Goal: Task Accomplishment & Management: Manage account settings

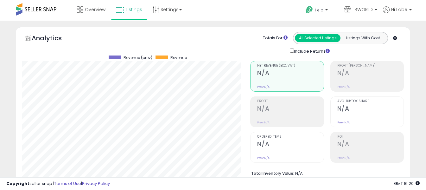
select select "**"
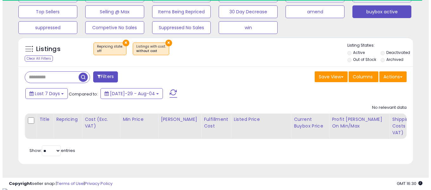
scroll to position [212, 0]
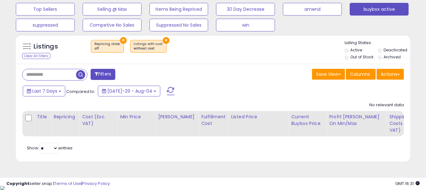
click at [167, 90] on span at bounding box center [171, 91] width 8 height 8
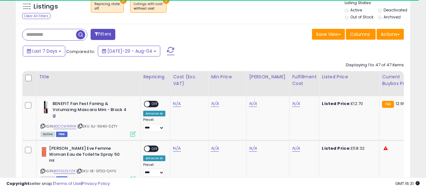
scroll to position [307, 0]
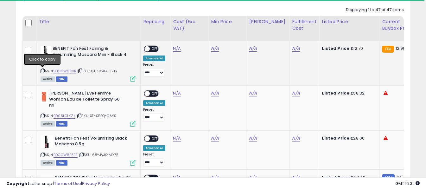
click at [41, 70] on icon at bounding box center [43, 70] width 4 height 3
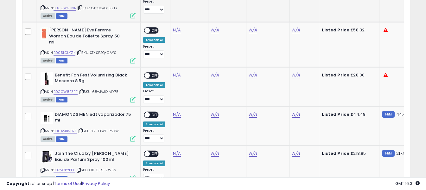
scroll to position [371, 0]
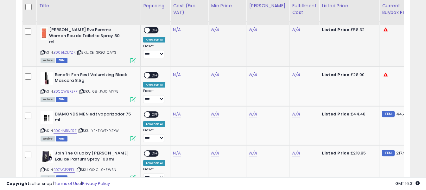
click at [42, 51] on icon at bounding box center [43, 52] width 4 height 3
click at [176, 72] on td "N/A" at bounding box center [189, 85] width 38 height 39
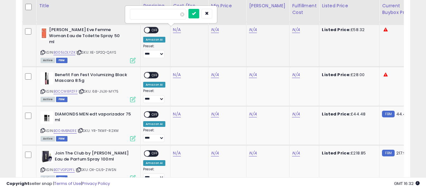
click at [179, 16] on input "number" at bounding box center [158, 14] width 56 height 11
type input "*****"
click at [199, 17] on button "submit" at bounding box center [193, 13] width 11 height 9
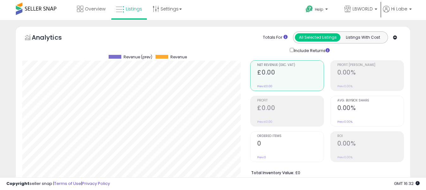
scroll to position [0, 0]
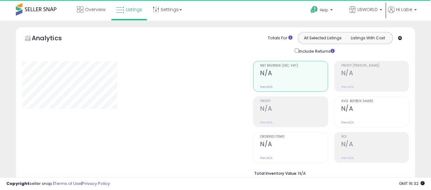
select select "**"
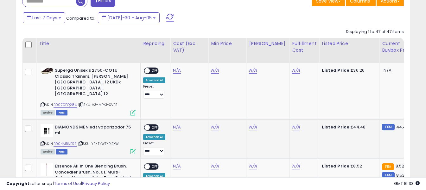
scroll to position [285, 0]
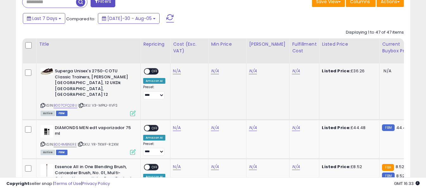
drag, startPoint x: 41, startPoint y: 94, endPoint x: 45, endPoint y: 89, distance: 6.1
click at [41, 104] on icon at bounding box center [43, 105] width 4 height 3
click at [176, 72] on link "N/A" at bounding box center [177, 71] width 8 height 6
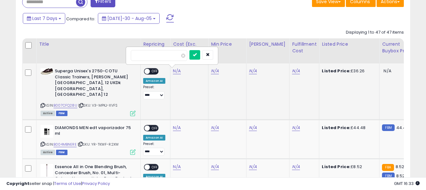
click at [170, 56] on input "number" at bounding box center [159, 55] width 56 height 11
type input "*****"
click at [196, 56] on icon "submit" at bounding box center [194, 55] width 4 height 4
click at [292, 72] on link "N/A" at bounding box center [296, 71] width 8 height 6
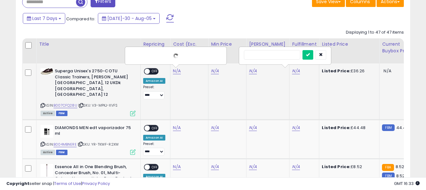
click at [279, 56] on input "text" at bounding box center [272, 54] width 56 height 9
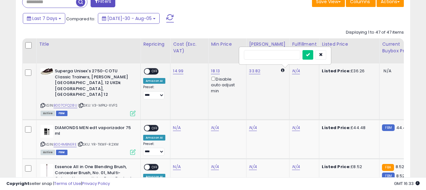
type input "*"
click at [310, 56] on icon "submit" at bounding box center [308, 55] width 4 height 4
click at [151, 70] on span "OFF" at bounding box center [155, 71] width 10 height 5
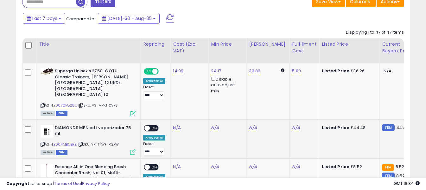
click at [42, 142] on icon at bounding box center [43, 143] width 4 height 3
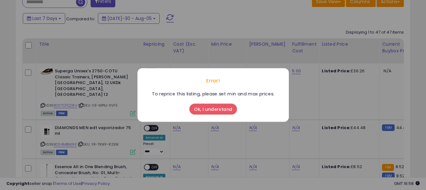
click at [211, 111] on button "Ok, I understand" at bounding box center [212, 109] width 47 height 11
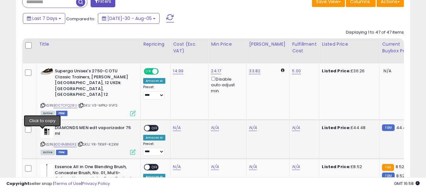
click at [43, 142] on icon at bounding box center [43, 143] width 4 height 3
click at [175, 124] on link "N/A" at bounding box center [177, 127] width 8 height 6
click at [170, 104] on input "number" at bounding box center [158, 100] width 56 height 11
type input "*****"
click at [199, 103] on button "submit" at bounding box center [193, 99] width 11 height 9
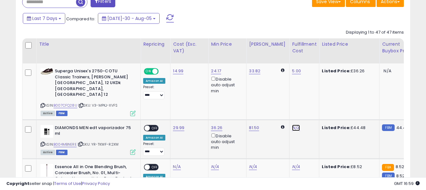
click at [292, 124] on link "N/A" at bounding box center [296, 127] width 8 height 6
click at [281, 99] on input "text" at bounding box center [272, 99] width 56 height 9
type input "*"
click at [310, 100] on icon "submit" at bounding box center [308, 99] width 4 height 4
click at [154, 125] on span "OFF" at bounding box center [155, 127] width 10 height 5
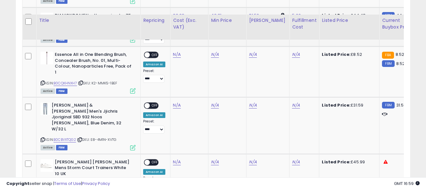
scroll to position [412, 0]
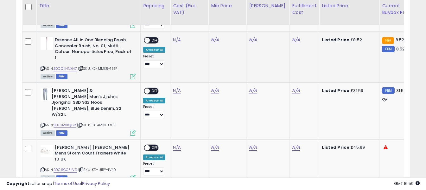
click at [45, 56] on div "ASIN: B0CQKHNXH7 | SKU: K2-MMK5-1BEF Active FBM" at bounding box center [88, 57] width 95 height 41
click at [43, 66] on icon at bounding box center [43, 67] width 4 height 3
click at [43, 123] on icon at bounding box center [43, 124] width 4 height 3
click at [175, 43] on link "N/A" at bounding box center [177, 40] width 8 height 6
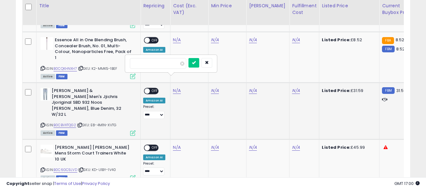
click at [174, 64] on input "number" at bounding box center [158, 63] width 56 height 11
type input "*****"
click at [199, 66] on button "submit" at bounding box center [193, 62] width 11 height 9
click at [292, 43] on link "N/A" at bounding box center [296, 40] width 8 height 6
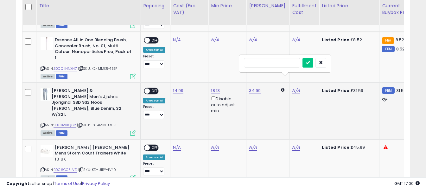
click at [280, 60] on input "text" at bounding box center [272, 62] width 56 height 9
type input "*"
click at [313, 65] on button "submit" at bounding box center [307, 62] width 11 height 9
click at [153, 88] on span "OFF" at bounding box center [155, 90] width 10 height 5
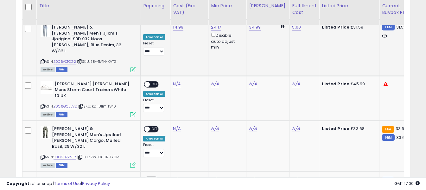
scroll to position [507, 0]
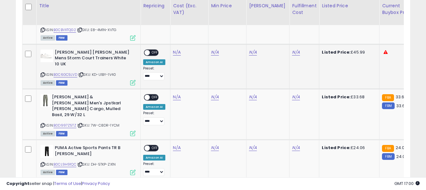
click at [42, 73] on icon at bounding box center [43, 74] width 4 height 3
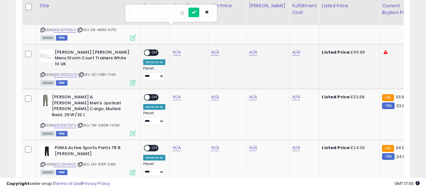
click at [173, 13] on input "number" at bounding box center [158, 13] width 56 height 11
click at [151, 13] on input "number" at bounding box center [158, 13] width 56 height 11
type input "*****"
click at [196, 13] on icon "submit" at bounding box center [194, 12] width 4 height 4
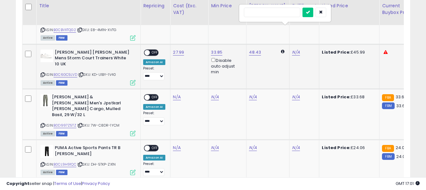
click at [283, 13] on input "text" at bounding box center [272, 12] width 56 height 9
type input "*"
click at [313, 13] on button "submit" at bounding box center [307, 12] width 11 height 9
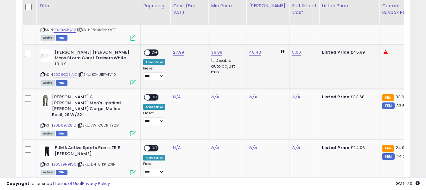
click at [153, 50] on span "OFF" at bounding box center [155, 52] width 10 height 5
click at [44, 123] on icon at bounding box center [43, 124] width 4 height 3
drag, startPoint x: 178, startPoint y: 64, endPoint x: 175, endPoint y: 70, distance: 6.1
click at [175, 89] on td "N/A" at bounding box center [189, 114] width 38 height 51
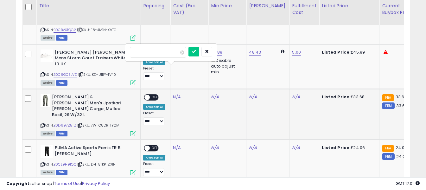
click at [172, 45] on div at bounding box center [170, 52] width 91 height 17
click at [169, 50] on input "number" at bounding box center [158, 52] width 56 height 11
type input "*****"
click at [196, 51] on icon "submit" at bounding box center [194, 51] width 4 height 4
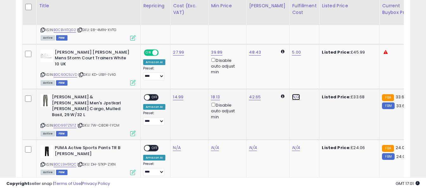
click at [265, 50] on input "text" at bounding box center [272, 51] width 56 height 9
type input "*"
click at [313, 54] on button "submit" at bounding box center [307, 51] width 11 height 9
click at [153, 95] on span "OFF" at bounding box center [155, 97] width 10 height 5
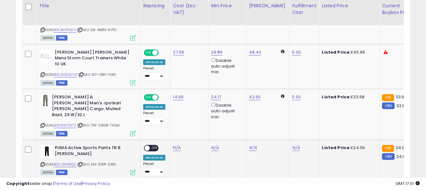
click at [44, 162] on icon at bounding box center [43, 163] width 4 height 3
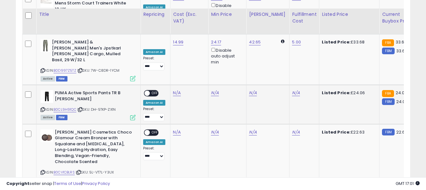
scroll to position [570, 0]
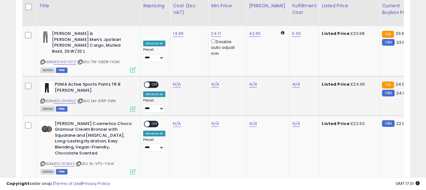
click at [43, 99] on icon at bounding box center [43, 100] width 4 height 3
click at [168, 35] on input "number" at bounding box center [158, 33] width 56 height 11
type input "****"
click at [199, 28] on button "submit" at bounding box center [193, 32] width 11 height 9
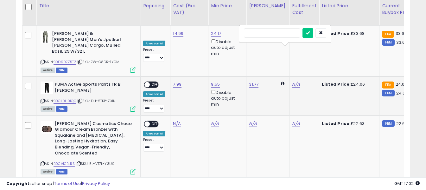
click at [270, 34] on input "text" at bounding box center [272, 32] width 56 height 9
type input "****"
click at [310, 34] on icon "submit" at bounding box center [308, 33] width 4 height 4
click at [156, 82] on span "OFF" at bounding box center [155, 84] width 10 height 5
click at [42, 162] on icon at bounding box center [43, 163] width 4 height 3
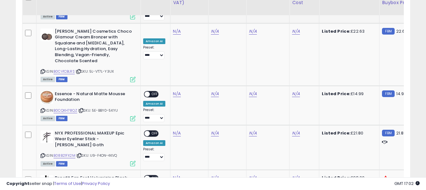
scroll to position [665, 0]
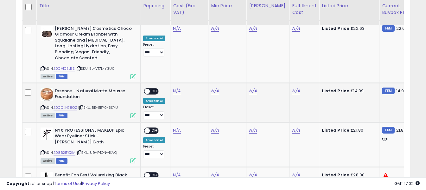
click at [42, 88] on div "ASIN: B0CQKH78QZ | SKU: 5E-BBY0-5KYU Active FBM" at bounding box center [88, 102] width 95 height 29
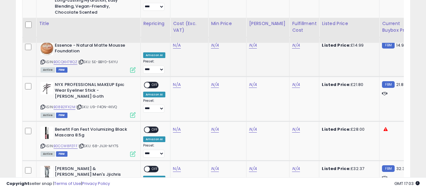
scroll to position [696, 0]
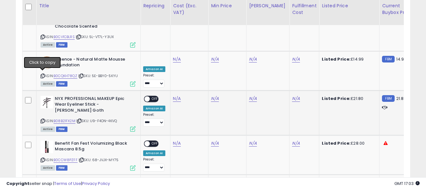
click at [43, 119] on icon at bounding box center [43, 120] width 4 height 3
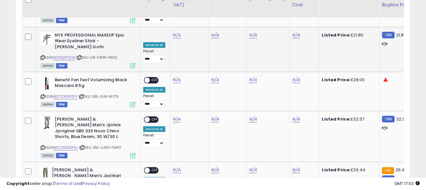
scroll to position [728, 0]
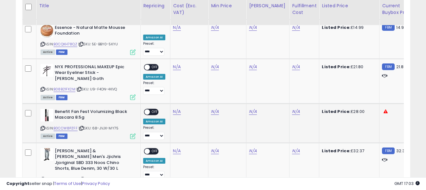
click at [43, 126] on icon at bounding box center [43, 127] width 4 height 3
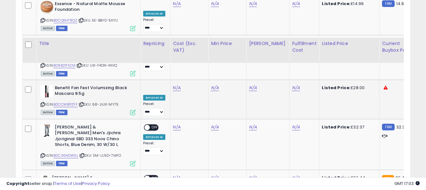
scroll to position [791, 0]
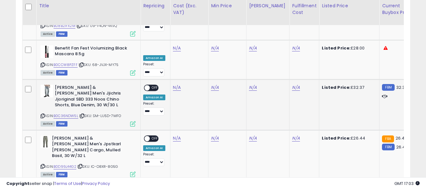
click at [42, 114] on icon at bounding box center [43, 115] width 4 height 3
click at [172, 24] on input "number" at bounding box center [158, 25] width 56 height 11
type input "*****"
click at [199, 24] on button "submit" at bounding box center [193, 24] width 11 height 9
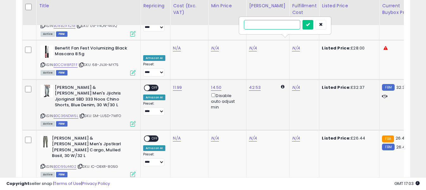
click at [287, 24] on input "text" at bounding box center [272, 24] width 56 height 9
type input "*"
click at [313, 29] on button "submit" at bounding box center [307, 24] width 11 height 9
click at [154, 85] on span "OFF" at bounding box center [155, 87] width 10 height 5
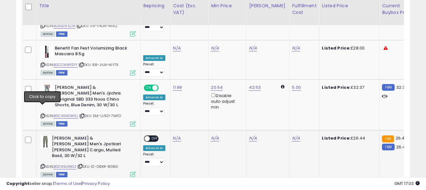
click at [43, 164] on icon at bounding box center [43, 165] width 4 height 3
click at [167, 69] on input "number" at bounding box center [158, 70] width 56 height 11
type input "*****"
click at [196, 69] on icon "submit" at bounding box center [194, 69] width 4 height 4
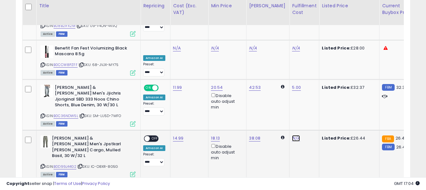
click at [278, 66] on input "text" at bounding box center [272, 69] width 56 height 9
type input "*"
click at [312, 68] on button "submit" at bounding box center [307, 69] width 11 height 9
click at [152, 135] on span "OFF" at bounding box center [155, 137] width 10 height 5
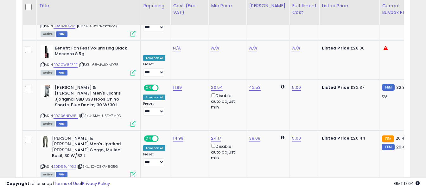
click at [171, 113] on input "number" at bounding box center [158, 115] width 56 height 11
type input "*****"
click at [196, 114] on icon "submit" at bounding box center [194, 114] width 4 height 4
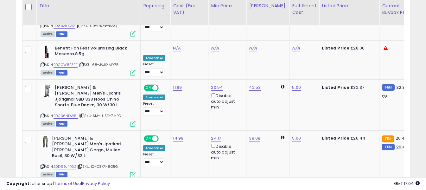
click at [275, 114] on input "text" at bounding box center [272, 114] width 56 height 9
type input "*"
click at [310, 116] on icon "submit" at bounding box center [308, 114] width 4 height 4
click at [154, 186] on span "OFF" at bounding box center [155, 188] width 10 height 5
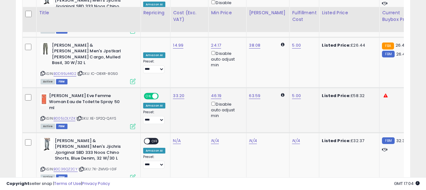
scroll to position [918, 0]
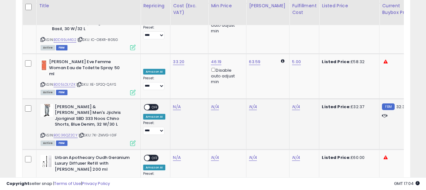
click at [42, 133] on icon at bounding box center [43, 134] width 4 height 3
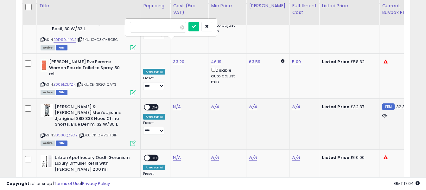
type input "*****"
click at [199, 27] on button "submit" at bounding box center [193, 26] width 11 height 9
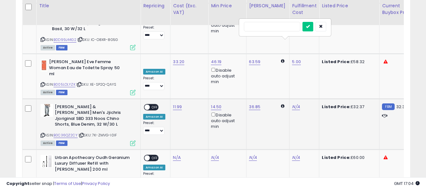
click at [274, 29] on input "text" at bounding box center [272, 26] width 56 height 9
type input "*"
click at [310, 25] on icon "submit" at bounding box center [308, 26] width 4 height 4
click at [152, 104] on span "OFF" at bounding box center [155, 106] width 10 height 5
click at [42, 178] on icon at bounding box center [43, 179] width 4 height 3
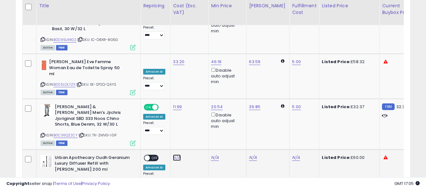
click at [173, 70] on input "number" at bounding box center [158, 72] width 56 height 11
type input "*****"
click at [196, 71] on icon "submit" at bounding box center [194, 71] width 4 height 4
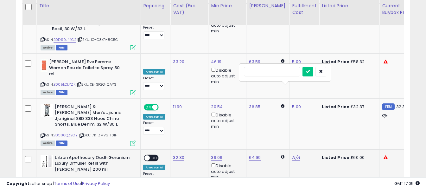
click at [284, 75] on input "text" at bounding box center [272, 71] width 56 height 9
type input "*"
click at [312, 74] on button "submit" at bounding box center [307, 71] width 11 height 9
click at [155, 155] on span "OFF" at bounding box center [155, 157] width 10 height 5
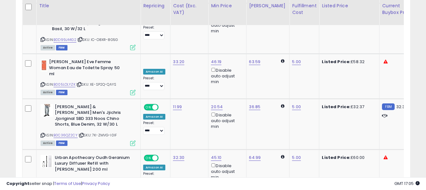
click at [169, 117] on input "number" at bounding box center [158, 116] width 56 height 11
type input "*****"
click at [199, 119] on button "submit" at bounding box center [193, 115] width 11 height 9
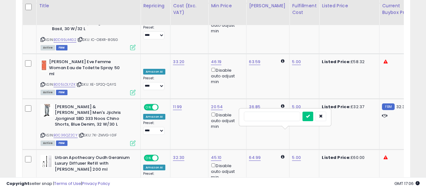
click at [248, 115] on input "text" at bounding box center [272, 115] width 56 height 9
type input "*"
click at [313, 118] on button "submit" at bounding box center [307, 115] width 11 height 9
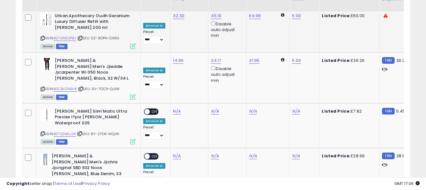
scroll to position [1045, 0]
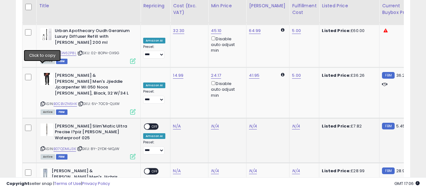
click at [41, 147] on icon at bounding box center [43, 148] width 4 height 3
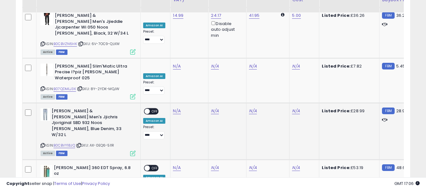
scroll to position [1108, 0]
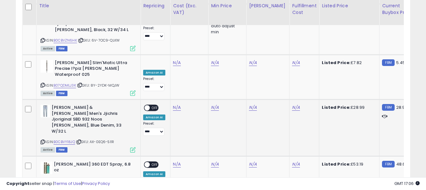
click at [42, 140] on icon at bounding box center [43, 141] width 4 height 3
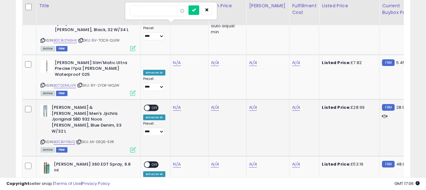
click at [163, 11] on input "number" at bounding box center [158, 10] width 56 height 11
type input "*****"
click at [199, 8] on button "submit" at bounding box center [193, 9] width 11 height 9
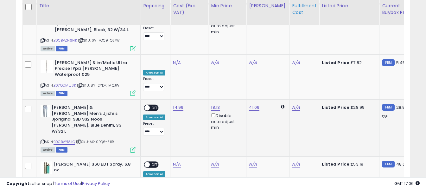
click at [289, 23] on th "Fulfillment Cost" at bounding box center [304, 12] width 30 height 25
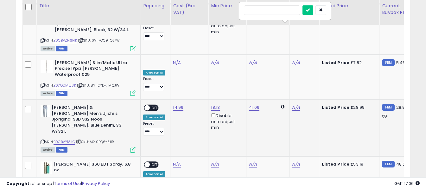
click at [276, 9] on input "text" at bounding box center [272, 9] width 56 height 9
type input "*"
click at [313, 10] on button "submit" at bounding box center [307, 9] width 11 height 9
click at [155, 105] on span "OFF" at bounding box center [155, 107] width 10 height 5
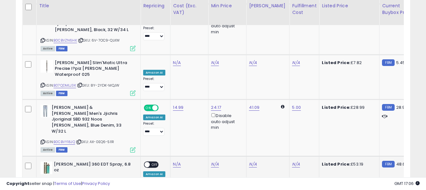
click at [41, 179] on icon at bounding box center [43, 180] width 4 height 3
click at [172, 56] on input "number" at bounding box center [158, 55] width 56 height 11
type input "*****"
click at [199, 55] on button "submit" at bounding box center [193, 54] width 11 height 9
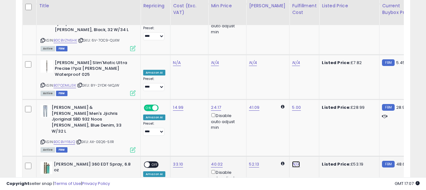
click at [282, 55] on input "text" at bounding box center [272, 54] width 56 height 9
type input "*"
click at [310, 56] on icon "submit" at bounding box center [308, 55] width 4 height 4
click at [149, 161] on span at bounding box center [146, 163] width 5 height 5
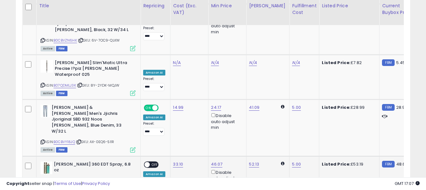
click at [151, 161] on span "OFF" at bounding box center [155, 163] width 10 height 5
click at [171, 97] on input "number" at bounding box center [158, 94] width 56 height 11
type input "******"
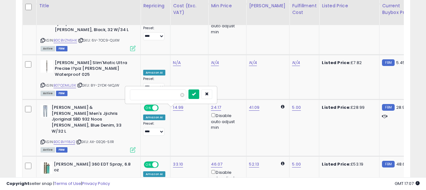
click at [196, 92] on icon "submit" at bounding box center [194, 94] width 4 height 4
click at [288, 98] on input "text" at bounding box center [272, 93] width 56 height 9
type input "*"
click at [310, 95] on icon "submit" at bounding box center [308, 94] width 4 height 4
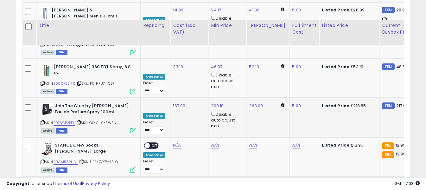
scroll to position [1235, 0]
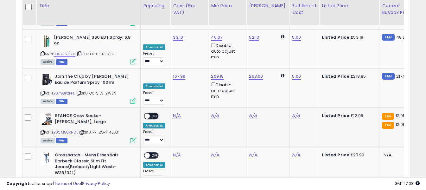
click at [42, 130] on icon at bounding box center [43, 131] width 4 height 3
click at [44, 130] on icon at bounding box center [43, 131] width 4 height 3
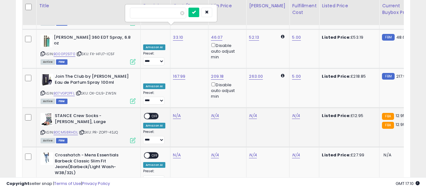
click at [167, 15] on input "number" at bounding box center [158, 13] width 56 height 11
type input "****"
click at [196, 13] on icon "submit" at bounding box center [194, 12] width 4 height 4
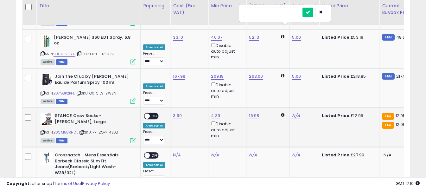
click at [286, 12] on input "text" at bounding box center [272, 12] width 56 height 9
type input "*"
click at [313, 13] on button "submit" at bounding box center [307, 12] width 11 height 9
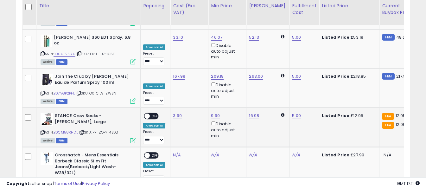
click at [147, 113] on span at bounding box center [146, 115] width 5 height 5
click at [153, 113] on span "OFF" at bounding box center [155, 115] width 10 height 5
click at [43, 181] on icon at bounding box center [43, 182] width 4 height 3
click at [165, 50] on input "number" at bounding box center [158, 52] width 56 height 11
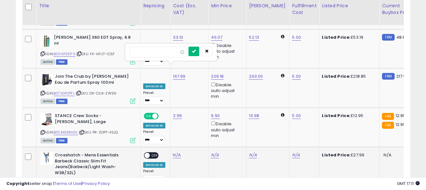
type input "*****"
click at [199, 52] on button "submit" at bounding box center [193, 51] width 11 height 9
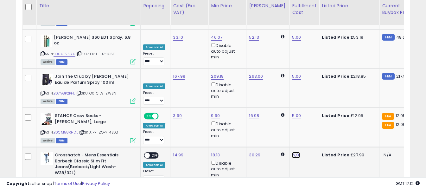
click at [263, 52] on input "text" at bounding box center [272, 51] width 56 height 9
type input "*"
click at [310, 53] on icon "submit" at bounding box center [308, 51] width 4 height 4
click at [152, 153] on span "OFF" at bounding box center [155, 155] width 10 height 5
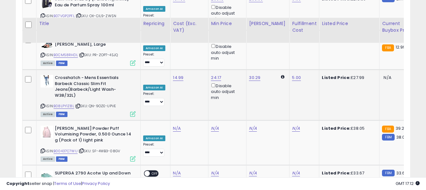
scroll to position [1298, 0]
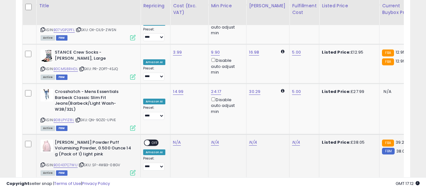
click at [40, 139] on div "[PERSON_NAME] Powder Puff Volumising Powder, 0.500 Ounce 14 g (Pack of 1) light…" at bounding box center [87, 156] width 97 height 35
click at [43, 163] on icon at bounding box center [43, 164] width 4 height 3
click at [172, 42] on input "number" at bounding box center [158, 39] width 56 height 11
type input "*****"
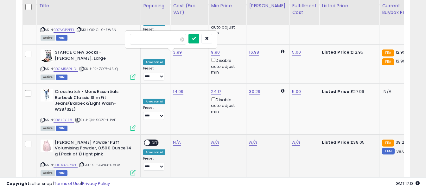
click at [196, 39] on icon "submit" at bounding box center [194, 38] width 4 height 4
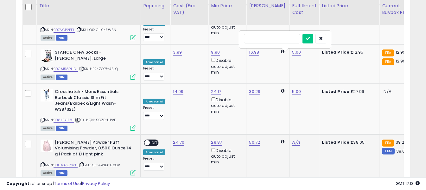
click at [285, 40] on input "text" at bounding box center [272, 38] width 56 height 9
type input "*"
click at [313, 38] on button "submit" at bounding box center [307, 38] width 11 height 9
click at [150, 140] on span "OFF" at bounding box center [155, 142] width 10 height 5
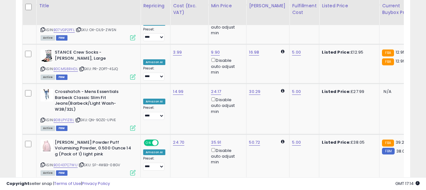
click at [174, 88] on input "number" at bounding box center [158, 84] width 56 height 11
type input "*****"
click at [199, 83] on button "submit" at bounding box center [193, 83] width 11 height 9
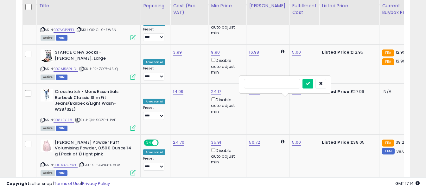
click at [283, 84] on input "text" at bounding box center [272, 83] width 56 height 9
type input "*"
click at [310, 85] on icon "submit" at bounding box center [308, 83] width 4 height 4
click at [153, 185] on span "OFF" at bounding box center [155, 187] width 10 height 5
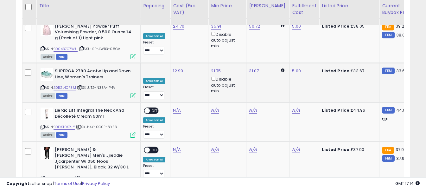
scroll to position [1425, 0]
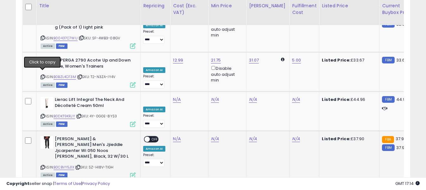
click at [41, 165] on icon at bounding box center [43, 166] width 4 height 3
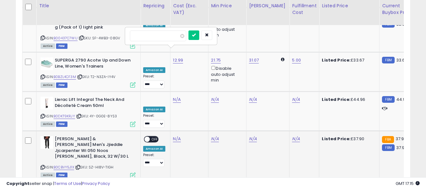
click at [175, 39] on input "number" at bounding box center [158, 35] width 56 height 11
type input "*****"
click at [199, 36] on button "submit" at bounding box center [193, 34] width 11 height 9
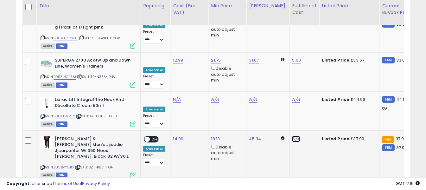
click at [280, 34] on input "text" at bounding box center [272, 34] width 56 height 9
type input "*"
click at [313, 35] on button "submit" at bounding box center [307, 34] width 11 height 9
click at [154, 136] on span "OFF" at bounding box center [155, 138] width 10 height 5
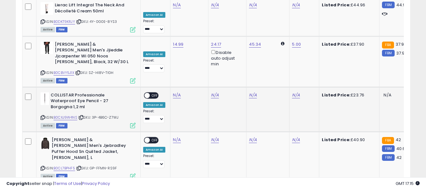
scroll to position [1520, 0]
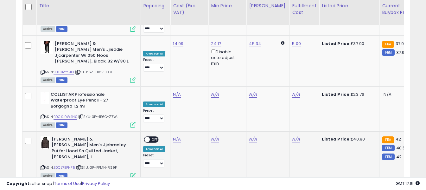
click at [42, 166] on icon at bounding box center [43, 167] width 4 height 3
click at [168, 30] on input "number" at bounding box center [158, 30] width 56 height 11
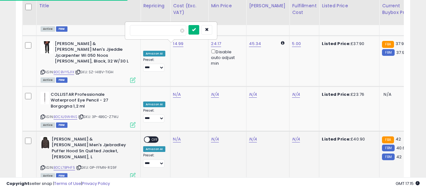
type input "*****"
click at [196, 30] on icon "submit" at bounding box center [194, 30] width 4 height 4
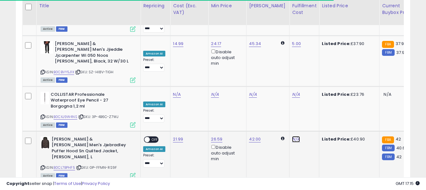
click at [275, 27] on input "text" at bounding box center [272, 29] width 56 height 9
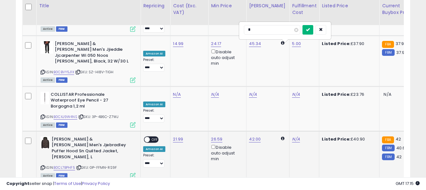
type input "*"
click at [310, 31] on icon "submit" at bounding box center [308, 30] width 4 height 4
click at [154, 137] on span "OFF" at bounding box center [155, 139] width 10 height 5
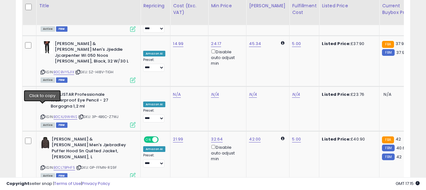
click at [176, 76] on input "number" at bounding box center [158, 75] width 56 height 11
type input "****"
click at [199, 74] on button "submit" at bounding box center [193, 74] width 11 height 9
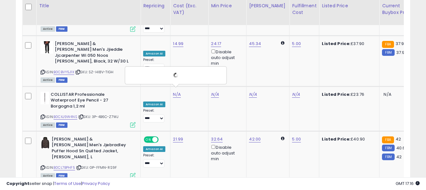
click at [274, 75] on input "text" at bounding box center [272, 74] width 56 height 9
type input "*"
click at [310, 75] on icon "submit" at bounding box center [308, 74] width 4 height 4
click at [152, 187] on span "OFF" at bounding box center [155, 189] width 10 height 5
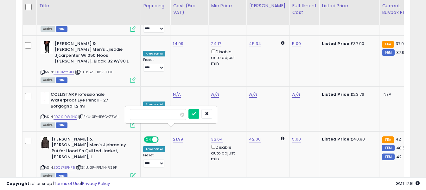
click at [173, 115] on input "number" at bounding box center [158, 114] width 56 height 11
type input "*****"
drag, startPoint x: 199, startPoint y: 115, endPoint x: 210, endPoint y: 118, distance: 11.2
click at [199, 115] on button "submit" at bounding box center [193, 113] width 11 height 9
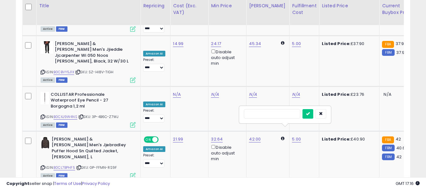
click at [285, 113] on input "text" at bounding box center [272, 113] width 56 height 9
type input "*"
click at [310, 113] on icon "submit" at bounding box center [308, 113] width 4 height 4
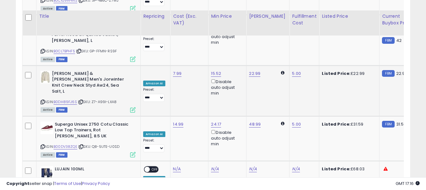
scroll to position [1646, 0]
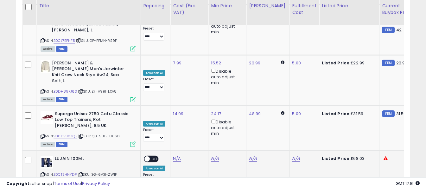
click at [41, 173] on icon at bounding box center [43, 174] width 4 height 3
click at [169, 30] on input "number" at bounding box center [158, 32] width 56 height 11
type input "*****"
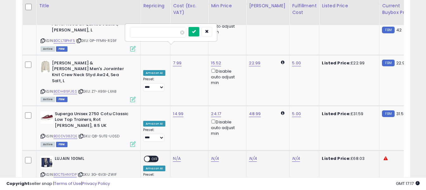
click at [199, 33] on button "submit" at bounding box center [193, 31] width 11 height 9
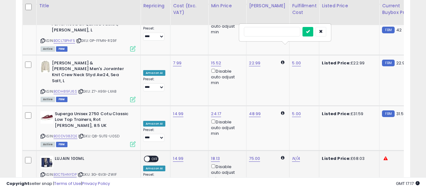
click at [258, 32] on input "text" at bounding box center [272, 31] width 56 height 9
type input "*"
click at [310, 30] on icon "submit" at bounding box center [308, 31] width 4 height 4
click at [158, 156] on span "OFF" at bounding box center [155, 158] width 10 height 5
drag, startPoint x: 41, startPoint y: 109, endPoint x: 63, endPoint y: 98, distance: 24.8
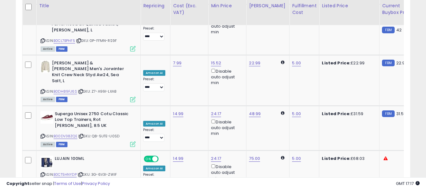
click at [167, 72] on input "number" at bounding box center [158, 71] width 56 height 11
type input "***"
click at [199, 73] on button "submit" at bounding box center [193, 70] width 11 height 9
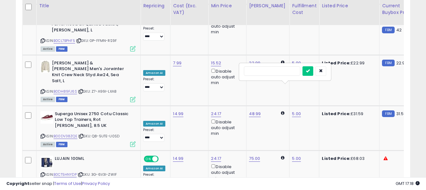
click at [284, 72] on input "text" at bounding box center [272, 70] width 56 height 9
type input "*"
click at [310, 70] on icon "submit" at bounding box center [308, 71] width 4 height 4
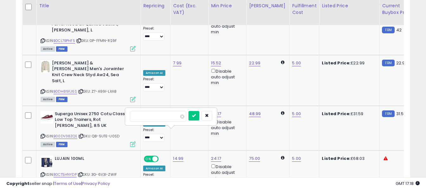
click at [173, 118] on input "number" at bounding box center [158, 116] width 56 height 11
type input "****"
click at [209, 115] on icon "button" at bounding box center [207, 115] width 4 height 4
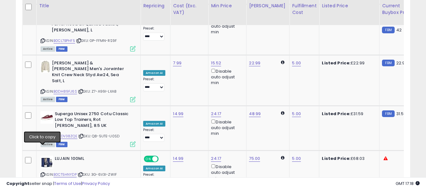
drag, startPoint x: 42, startPoint y: 148, endPoint x: 62, endPoint y: 127, distance: 28.4
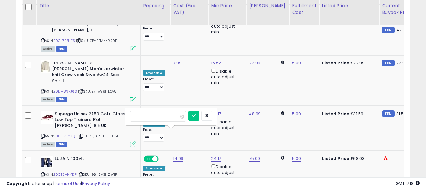
click at [175, 117] on input "number" at bounding box center [158, 116] width 56 height 11
type input "*****"
click at [199, 117] on button "submit" at bounding box center [193, 115] width 11 height 9
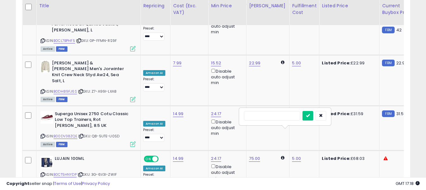
click at [287, 113] on input "text" at bounding box center [272, 115] width 56 height 9
type input "*"
click at [310, 115] on icon "submit" at bounding box center [308, 115] width 4 height 4
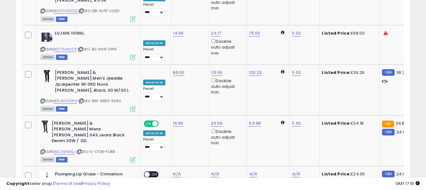
scroll to position [1773, 0]
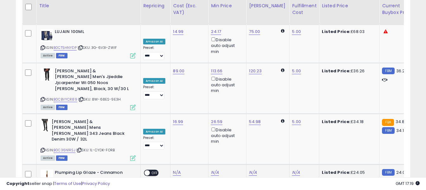
click at [42, 186] on icon at bounding box center [43, 187] width 4 height 3
click at [168, 30] on input "number" at bounding box center [158, 28] width 56 height 11
type input "*****"
click at [199, 28] on button "submit" at bounding box center [193, 27] width 11 height 9
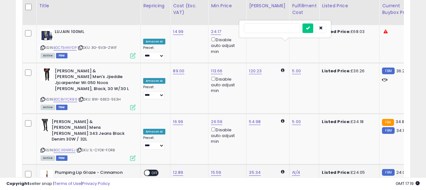
click at [282, 29] on input "text" at bounding box center [272, 27] width 56 height 9
type input "*"
click at [310, 28] on icon "submit" at bounding box center [308, 28] width 4 height 4
click at [151, 170] on span "OFF" at bounding box center [155, 172] width 10 height 5
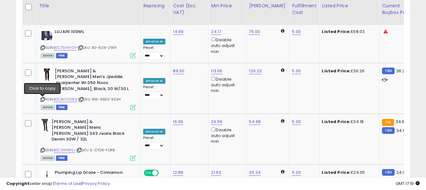
click at [173, 68] on input "number" at bounding box center [158, 68] width 56 height 11
type input "*****"
click at [196, 66] on icon "submit" at bounding box center [194, 67] width 4 height 4
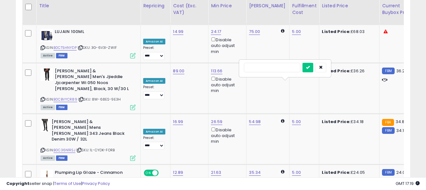
click at [284, 65] on input "text" at bounding box center [272, 67] width 56 height 9
type input "*"
click at [313, 68] on button "submit" at bounding box center [307, 67] width 11 height 9
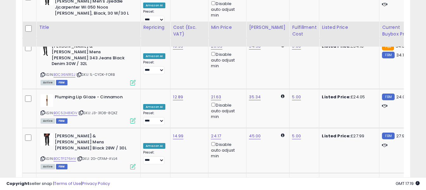
scroll to position [1900, 0]
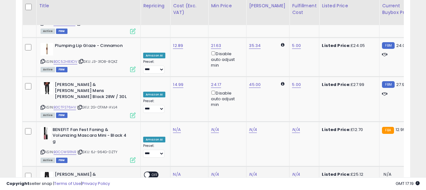
drag, startPoint x: 41, startPoint y: 62, endPoint x: 57, endPoint y: 56, distance: 17.5
click at [173, 26] on input "number" at bounding box center [158, 25] width 56 height 11
type input "****"
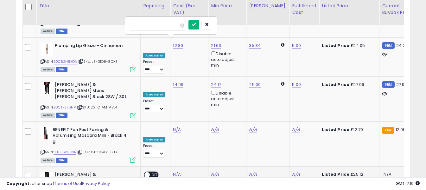
drag, startPoint x: 203, startPoint y: 23, endPoint x: 258, endPoint y: 48, distance: 61.1
click at [196, 23] on icon "submit" at bounding box center [194, 24] width 4 height 4
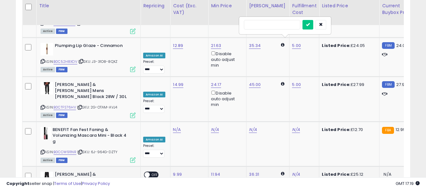
click at [280, 25] on input "text" at bounding box center [272, 24] width 56 height 9
type input "*"
click at [310, 24] on icon "submit" at bounding box center [308, 24] width 4 height 4
click at [151, 172] on span "OFF" at bounding box center [155, 174] width 10 height 5
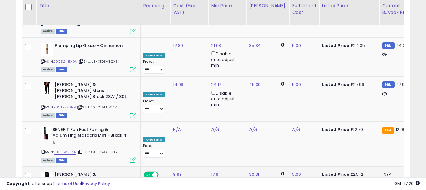
drag, startPoint x: 41, startPoint y: 102, endPoint x: 129, endPoint y: 46, distance: 104.4
click at [171, 107] on input "number" at bounding box center [158, 109] width 56 height 11
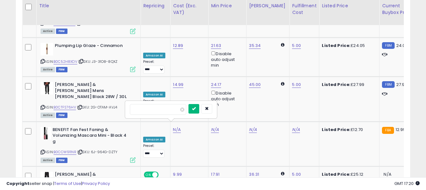
type input "****"
click at [196, 108] on icon "submit" at bounding box center [194, 108] width 4 height 4
click at [283, 106] on input "text" at bounding box center [272, 108] width 56 height 9
type input "*"
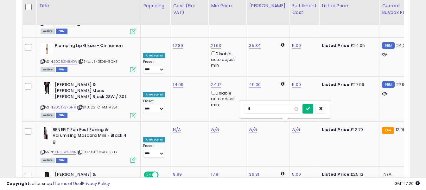
click at [310, 107] on icon "submit" at bounding box center [308, 108] width 4 height 4
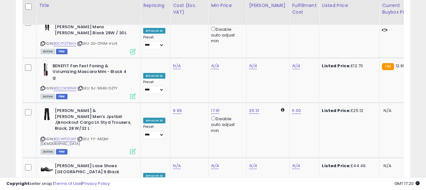
scroll to position [1963, 0]
click at [172, 90] on input "number" at bounding box center [158, 90] width 56 height 11
type input "****"
click at [196, 89] on icon "submit" at bounding box center [194, 90] width 4 height 4
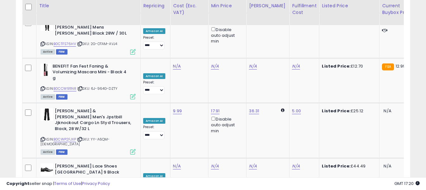
click at [280, 89] on input "text" at bounding box center [272, 89] width 56 height 9
type input "*"
click at [313, 89] on button "submit" at bounding box center [307, 89] width 11 height 9
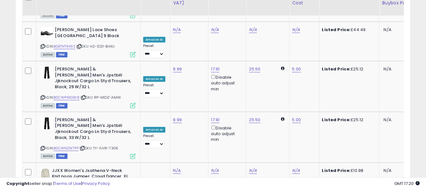
scroll to position [2089, 0]
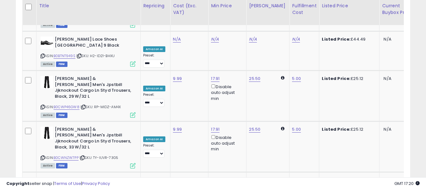
click at [170, 50] on input "number" at bounding box center [158, 47] width 56 height 11
click at [173, 47] on input "*" at bounding box center [158, 47] width 56 height 11
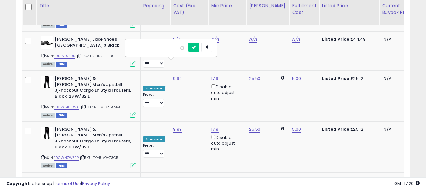
click at [173, 47] on input "*" at bounding box center [158, 47] width 56 height 11
click at [142, 47] on input "****" at bounding box center [158, 47] width 56 height 11
type input "****"
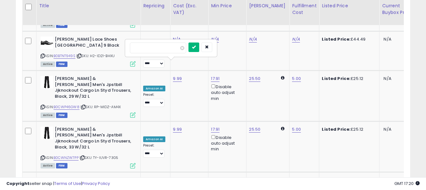
click at [196, 47] on icon "submit" at bounding box center [194, 47] width 4 height 4
click at [277, 46] on input "text" at bounding box center [272, 46] width 56 height 9
type input "*"
click at [310, 47] on icon "submit" at bounding box center [308, 47] width 4 height 4
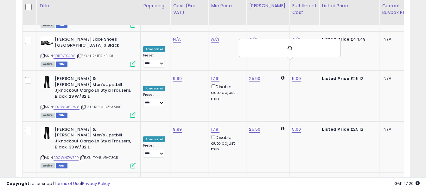
click at [173, 95] on input "number" at bounding box center [158, 92] width 56 height 11
type input "****"
click at [199, 92] on button "submit" at bounding box center [193, 91] width 11 height 9
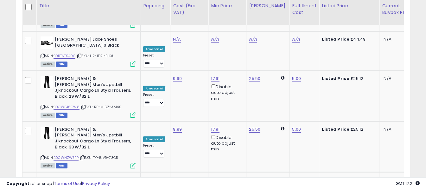
click at [279, 91] on input "text" at bounding box center [272, 91] width 56 height 9
type input "*"
click at [310, 94] on icon "submit" at bounding box center [308, 92] width 4 height 4
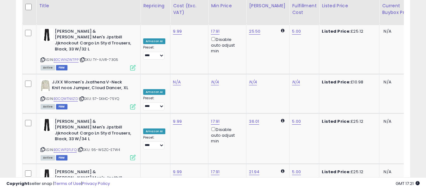
scroll to position [2184, 0]
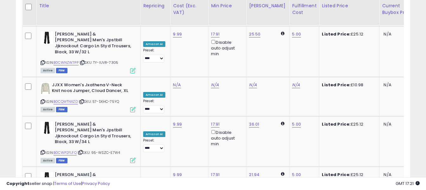
click at [167, 40] on input "number" at bounding box center [158, 42] width 56 height 11
type input "*****"
click at [196, 40] on icon "submit" at bounding box center [194, 42] width 4 height 4
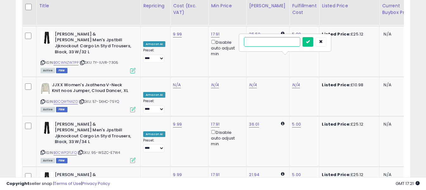
click at [278, 41] on input "text" at bounding box center [272, 41] width 56 height 9
type input "*"
click at [310, 41] on icon "submit" at bounding box center [308, 42] width 4 height 4
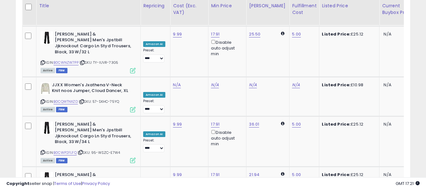
click at [170, 81] on div at bounding box center [170, 87] width 91 height 17
click at [169, 84] on input "number" at bounding box center [158, 87] width 56 height 11
paste input "*****"
type input "*****"
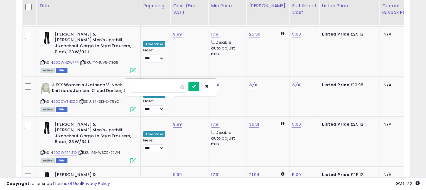
click at [196, 88] on icon "submit" at bounding box center [194, 86] width 4 height 4
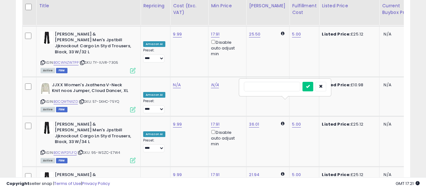
click at [279, 90] on input "text" at bounding box center [272, 86] width 56 height 9
type input "*"
click at [313, 88] on button "submit" at bounding box center [307, 86] width 11 height 9
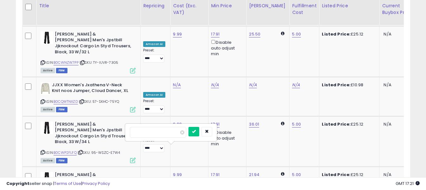
click at [175, 128] on input "number" at bounding box center [158, 132] width 56 height 11
type input "*****"
click at [196, 130] on icon "submit" at bounding box center [194, 131] width 4 height 4
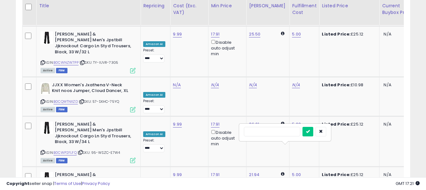
click at [288, 133] on input "text" at bounding box center [272, 131] width 56 height 9
type input "*"
click at [313, 131] on button "submit" at bounding box center [307, 131] width 11 height 9
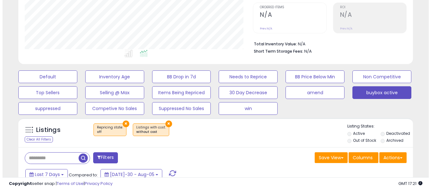
scroll to position [207, 0]
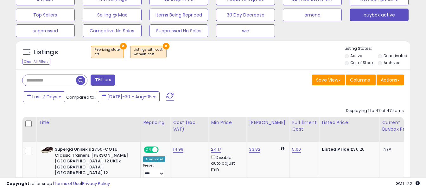
click at [166, 99] on span at bounding box center [170, 96] width 8 height 8
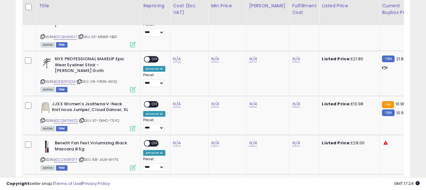
scroll to position [587, 0]
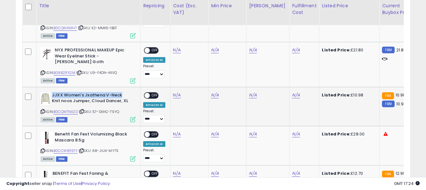
drag, startPoint x: 52, startPoint y: 79, endPoint x: 122, endPoint y: 79, distance: 69.6
click at [122, 92] on b "JJXX Women's Jxathena V-Neck Knit noos Jumper, Cloud Dancer, XL" at bounding box center [90, 98] width 77 height 13
copy b "JJXX Women's Jxathena V-Neck"
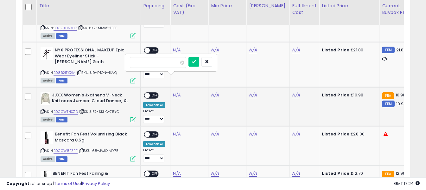
click at [171, 64] on input "number" at bounding box center [158, 62] width 56 height 11
type input "****"
click at [196, 61] on icon "submit" at bounding box center [194, 62] width 4 height 4
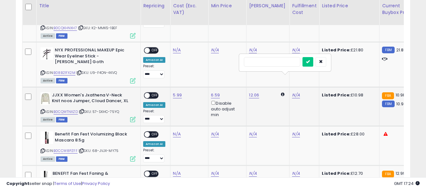
click at [283, 60] on input "text" at bounding box center [272, 61] width 56 height 9
type input "*"
click at [313, 58] on button "submit" at bounding box center [307, 61] width 11 height 9
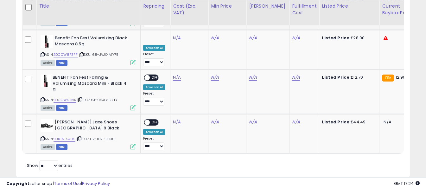
scroll to position [683, 0]
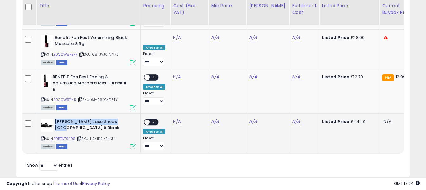
drag, startPoint x: 55, startPoint y: 104, endPoint x: 126, endPoint y: 104, distance: 71.2
click at [126, 119] on b "[PERSON_NAME] Lace Shoes [GEOGRAPHIC_DATA] 9 Black" at bounding box center [93, 125] width 77 height 13
copy b "[PERSON_NAME] Lace Shoes"
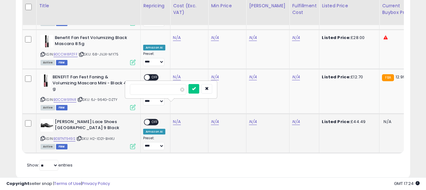
click at [170, 89] on input "number" at bounding box center [158, 89] width 56 height 11
type input "*****"
click at [199, 90] on button "submit" at bounding box center [193, 88] width 11 height 9
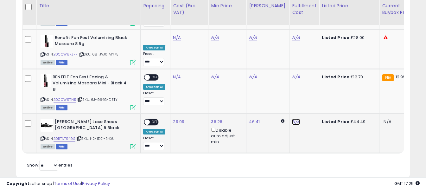
click at [279, 88] on input "text" at bounding box center [272, 88] width 56 height 9
type input "*"
click at [310, 88] on icon "submit" at bounding box center [308, 88] width 4 height 4
click at [147, 119] on span at bounding box center [146, 121] width 5 height 5
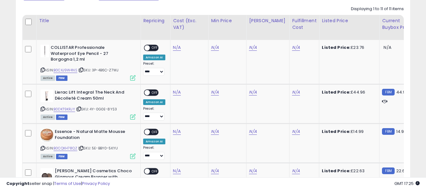
scroll to position [240, 0]
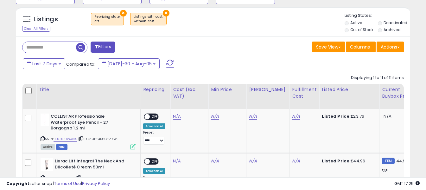
drag, startPoint x: 163, startPoint y: 62, endPoint x: 192, endPoint y: 70, distance: 29.6
click at [166, 62] on span at bounding box center [170, 64] width 8 height 8
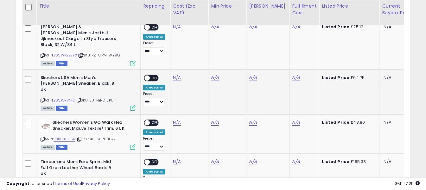
scroll to position [380, 0]
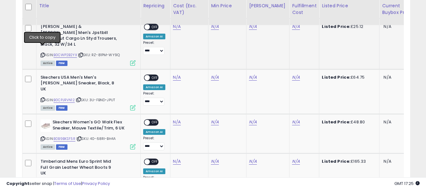
click at [44, 53] on icon at bounding box center [43, 54] width 4 height 3
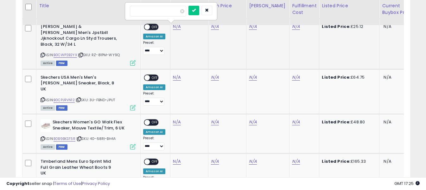
click at [173, 13] on input "number" at bounding box center [158, 11] width 56 height 11
type input "****"
click at [196, 9] on icon "submit" at bounding box center [194, 10] width 4 height 4
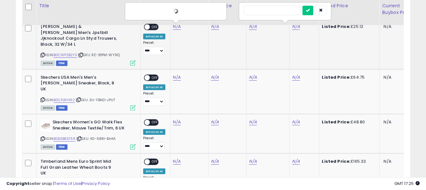
click at [283, 13] on input "text" at bounding box center [272, 10] width 56 height 9
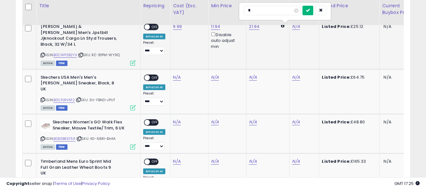
type input "*"
click at [310, 11] on icon "submit" at bounding box center [308, 10] width 4 height 4
click at [152, 26] on span "OFF" at bounding box center [155, 26] width 10 height 5
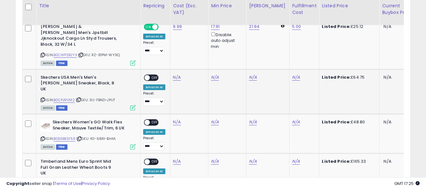
click at [43, 98] on icon at bounding box center [43, 99] width 4 height 3
click at [164, 54] on input "number" at bounding box center [158, 55] width 56 height 11
type input "*****"
click at [196, 55] on icon "submit" at bounding box center [194, 55] width 4 height 4
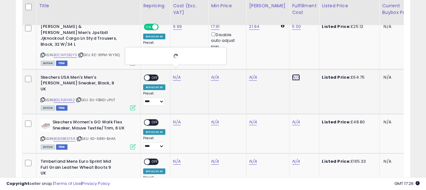
click at [272, 55] on input "text" at bounding box center [272, 54] width 56 height 9
type input "*"
click at [310, 56] on icon "submit" at bounding box center [308, 55] width 4 height 4
click at [153, 75] on span "OFF" at bounding box center [155, 77] width 10 height 5
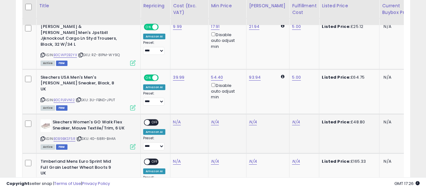
click at [44, 137] on icon at bounding box center [43, 138] width 4 height 3
click at [174, 100] on input "number" at bounding box center [158, 100] width 56 height 11
type input "*****"
click at [199, 99] on button "submit" at bounding box center [193, 99] width 11 height 9
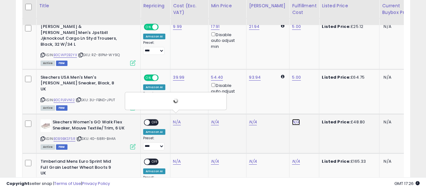
click at [278, 99] on input "text" at bounding box center [272, 99] width 56 height 9
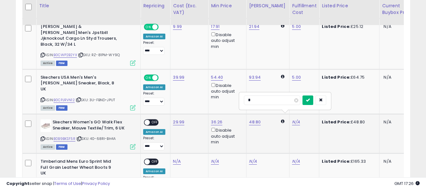
type input "*"
click at [313, 101] on button "submit" at bounding box center [307, 99] width 11 height 9
click at [150, 120] on span "OFF" at bounding box center [155, 122] width 10 height 5
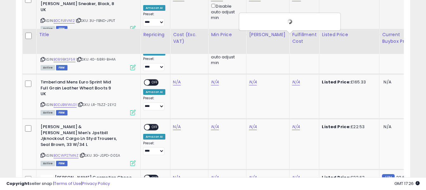
scroll to position [507, 0]
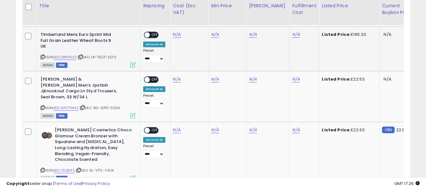
click at [42, 55] on icon at bounding box center [43, 56] width 4 height 3
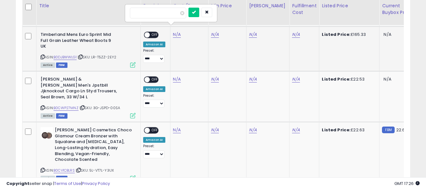
click at [161, 9] on input "number" at bounding box center [158, 13] width 56 height 11
type input "*****"
click at [199, 14] on button "submit" at bounding box center [193, 12] width 11 height 9
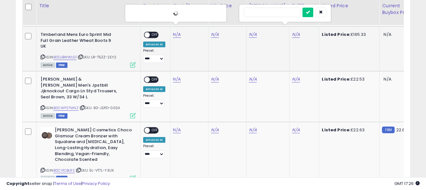
click at [269, 14] on input "text" at bounding box center [272, 12] width 56 height 9
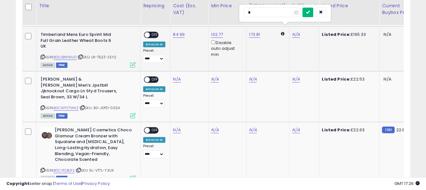
type input "*"
click at [310, 12] on icon "submit" at bounding box center [308, 12] width 4 height 4
click at [153, 32] on span "OFF" at bounding box center [155, 34] width 10 height 5
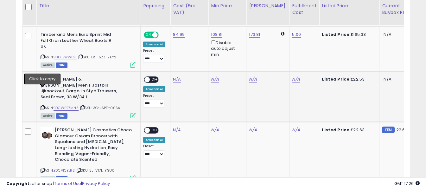
click at [43, 106] on icon at bounding box center [43, 107] width 4 height 3
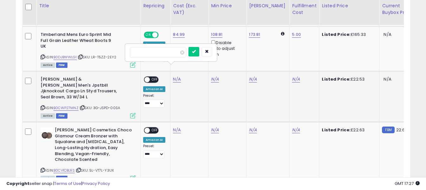
click at [173, 53] on input "number" at bounding box center [158, 52] width 56 height 11
type input "****"
click at [199, 54] on button "submit" at bounding box center [193, 51] width 11 height 9
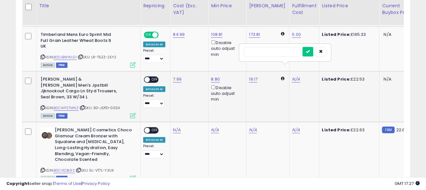
click at [290, 51] on input "text" at bounding box center [272, 51] width 56 height 9
type input "*"
click at [313, 50] on button "submit" at bounding box center [307, 51] width 11 height 9
click at [148, 77] on span at bounding box center [146, 79] width 5 height 5
click at [153, 77] on span "OFF" at bounding box center [155, 79] width 10 height 5
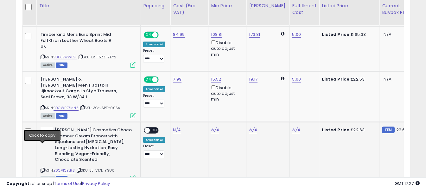
click at [43, 168] on icon at bounding box center [43, 169] width 4 height 3
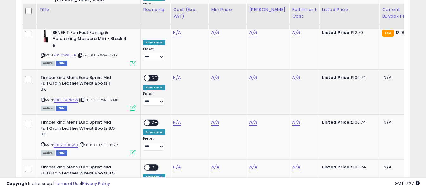
scroll to position [760, 0]
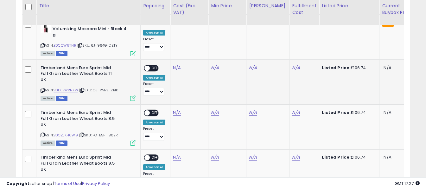
click at [41, 88] on icon at bounding box center [43, 89] width 4 height 3
drag, startPoint x: 42, startPoint y: 55, endPoint x: 54, endPoint y: 47, distance: 14.9
click at [42, 88] on icon at bounding box center [43, 89] width 4 height 3
click at [41, 133] on icon at bounding box center [43, 134] width 4 height 3
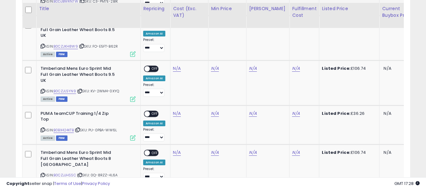
scroll to position [855, 0]
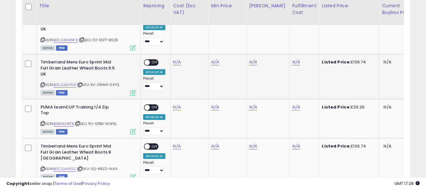
click at [44, 83] on icon at bounding box center [43, 84] width 4 height 3
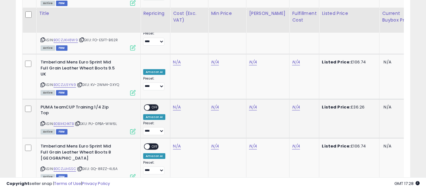
scroll to position [886, 0]
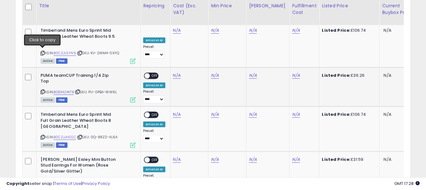
click at [43, 90] on icon at bounding box center [43, 91] width 4 height 3
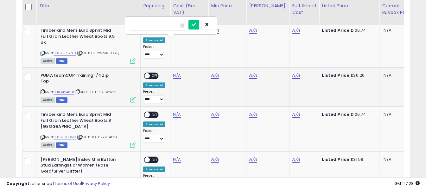
click at [174, 26] on input "number" at bounding box center [158, 25] width 56 height 11
type input "*****"
click at [196, 23] on icon "submit" at bounding box center [194, 24] width 4 height 4
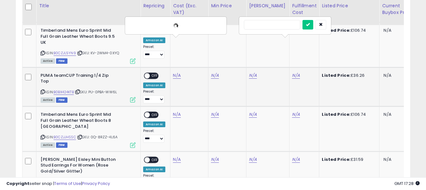
click at [281, 28] on input "text" at bounding box center [272, 24] width 56 height 9
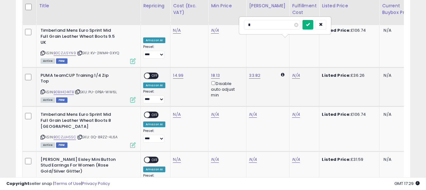
type input "*"
click at [310, 26] on icon "submit" at bounding box center [308, 24] width 4 height 4
click at [157, 73] on span "OFF" at bounding box center [155, 75] width 10 height 5
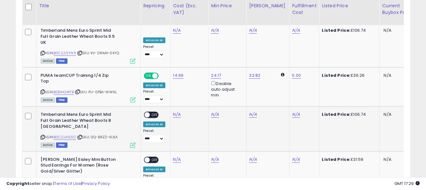
click at [43, 135] on icon at bounding box center [43, 136] width 4 height 3
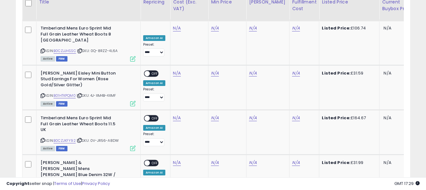
scroll to position [969, 0]
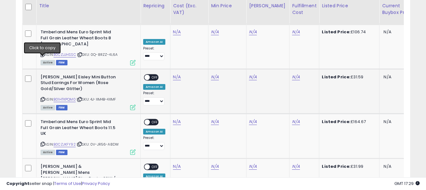
click at [44, 98] on icon at bounding box center [43, 99] width 4 height 3
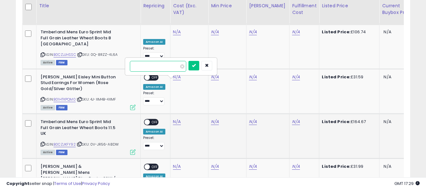
click at [171, 64] on input "number" at bounding box center [158, 66] width 56 height 11
paste input "*****"
type input "*****"
click at [199, 66] on button "submit" at bounding box center [193, 65] width 11 height 9
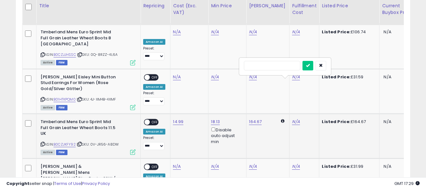
click at [271, 65] on input "text" at bounding box center [272, 65] width 56 height 9
type input "*"
click at [310, 64] on icon "submit" at bounding box center [308, 65] width 4 height 4
click at [155, 119] on span "OFF" at bounding box center [155, 121] width 10 height 5
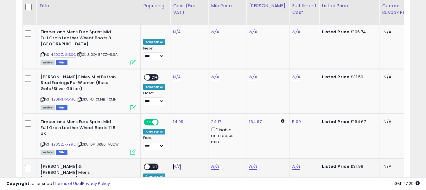
click at [173, 109] on input "number" at bounding box center [158, 110] width 56 height 11
type input "*****"
click at [196, 108] on icon "submit" at bounding box center [194, 110] width 4 height 4
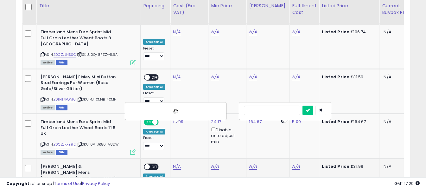
click at [281, 112] on input "text" at bounding box center [272, 109] width 56 height 9
type input "*"
click at [310, 112] on icon "submit" at bounding box center [308, 110] width 4 height 4
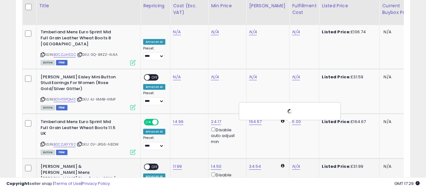
click at [155, 164] on span "OFF" at bounding box center [155, 166] width 10 height 5
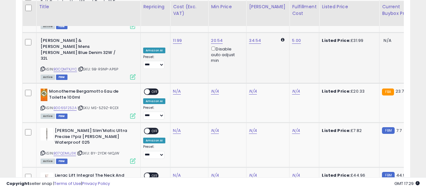
scroll to position [1095, 0]
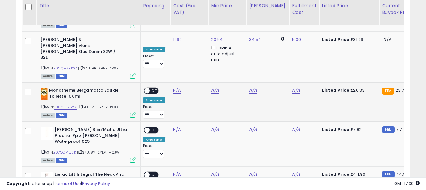
click at [42, 105] on icon at bounding box center [43, 106] width 4 height 3
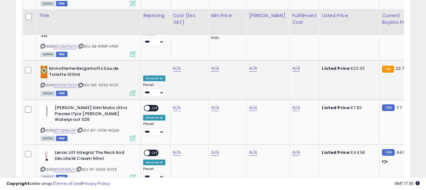
scroll to position [1127, 0]
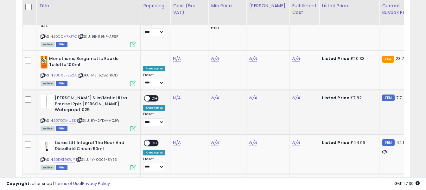
click at [41, 118] on icon at bounding box center [43, 119] width 4 height 3
click at [43, 140] on div "ASIN: B0DKT9KRJY | SKU: 4Y-0G0E-8YS3 Active FBM" at bounding box center [88, 154] width 95 height 29
drag, startPoint x: 42, startPoint y: 101, endPoint x: 128, endPoint y: 24, distance: 115.3
click at [42, 157] on icon at bounding box center [43, 158] width 4 height 3
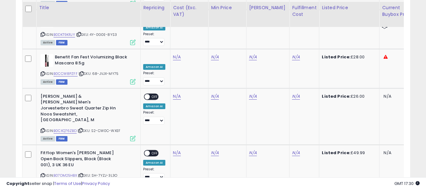
scroll to position [1254, 0]
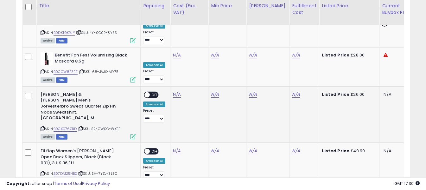
drag, startPoint x: 43, startPoint y: 59, endPoint x: 66, endPoint y: 46, distance: 26.5
click at [43, 127] on icon at bounding box center [43, 128] width 4 height 3
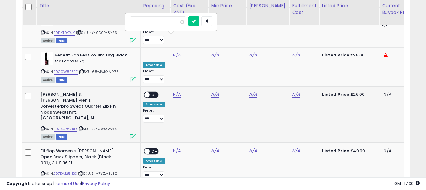
click at [159, 21] on input "number" at bounding box center [158, 21] width 56 height 11
type input "*****"
click at [196, 22] on icon "submit" at bounding box center [194, 21] width 4 height 4
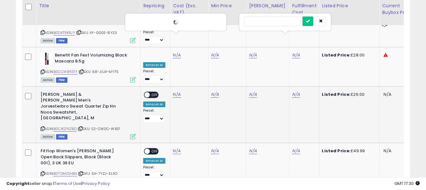
click at [282, 25] on input "text" at bounding box center [272, 20] width 56 height 9
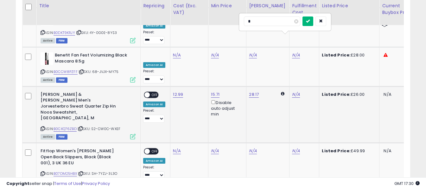
type input "*"
click at [310, 20] on icon "submit" at bounding box center [308, 21] width 4 height 4
click at [151, 92] on span "OFF" at bounding box center [155, 94] width 10 height 5
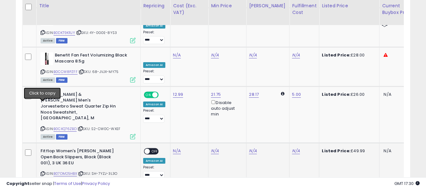
click at [42, 172] on icon at bounding box center [43, 173] width 4 height 3
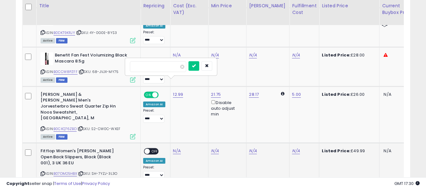
click at [175, 69] on input "number" at bounding box center [158, 66] width 56 height 11
type input "*****"
click at [196, 66] on icon "submit" at bounding box center [194, 66] width 4 height 4
click at [279, 68] on input "text" at bounding box center [272, 65] width 56 height 9
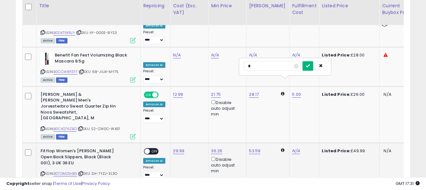
type input "*"
click at [313, 66] on button "submit" at bounding box center [307, 65] width 11 height 9
click at [150, 148] on span "OFF" at bounding box center [155, 150] width 10 height 5
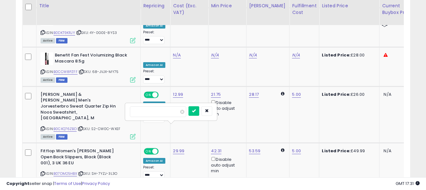
click at [170, 109] on input "number" at bounding box center [158, 111] width 56 height 11
type input "**"
click at [199, 109] on button "submit" at bounding box center [193, 110] width 11 height 9
click at [282, 115] on input "text" at bounding box center [272, 110] width 56 height 9
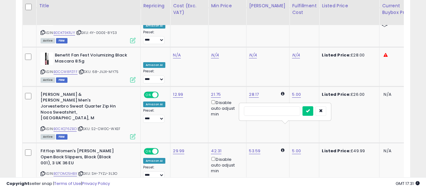
type input "*"
click at [310, 109] on icon "submit" at bounding box center [308, 111] width 4 height 4
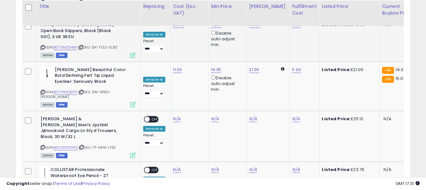
scroll to position [1380, 0]
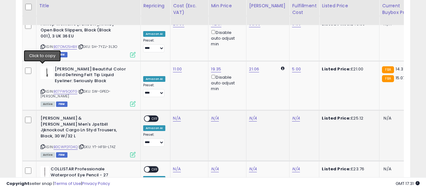
click at [43, 145] on icon at bounding box center [43, 146] width 4 height 3
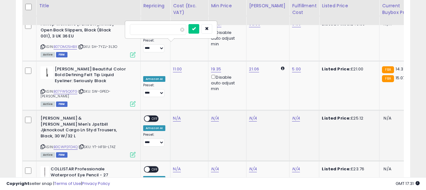
click at [165, 28] on input "number" at bounding box center [158, 29] width 56 height 11
type input "****"
click at [196, 30] on icon "submit" at bounding box center [194, 29] width 4 height 4
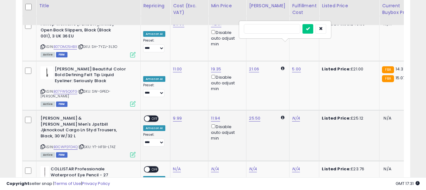
click at [289, 31] on input "text" at bounding box center [272, 28] width 56 height 9
type input "*"
click at [310, 30] on icon "submit" at bounding box center [308, 29] width 4 height 4
click at [152, 116] on span "OFF" at bounding box center [155, 118] width 10 height 5
click at [43, 189] on icon at bounding box center [43, 191] width 4 height 3
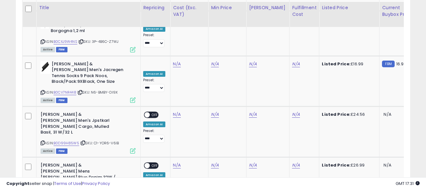
scroll to position [1526, 0]
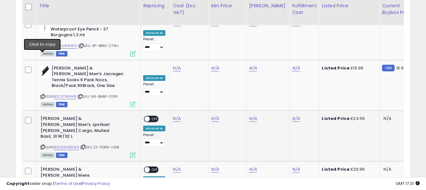
click at [43, 145] on icon at bounding box center [43, 146] width 4 height 3
drag, startPoint x: 178, startPoint y: 34, endPoint x: 173, endPoint y: 33, distance: 4.8
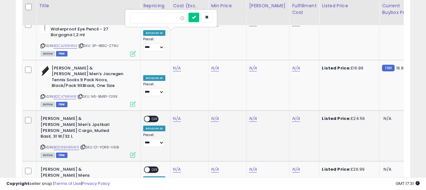
click at [163, 20] on input "number" at bounding box center [158, 18] width 56 height 11
type input "*****"
click at [196, 17] on icon "submit" at bounding box center [194, 17] width 4 height 4
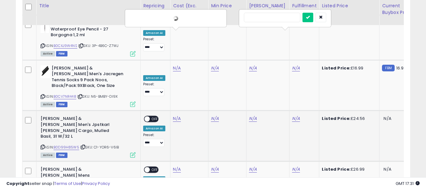
click at [274, 18] on input "text" at bounding box center [272, 17] width 56 height 9
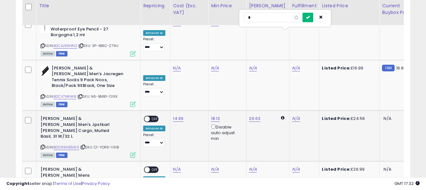
type input "*"
click at [310, 16] on icon "submit" at bounding box center [308, 17] width 4 height 4
click at [156, 116] on span "OFF" at bounding box center [155, 118] width 10 height 5
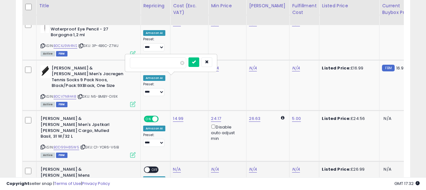
click at [169, 62] on input "number" at bounding box center [158, 62] width 56 height 11
type input "*****"
click at [196, 62] on icon "submit" at bounding box center [194, 62] width 4 height 4
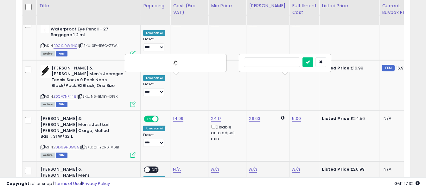
click at [284, 64] on input "text" at bounding box center [272, 61] width 56 height 9
type input "*"
click at [310, 63] on icon "submit" at bounding box center [308, 62] width 4 height 4
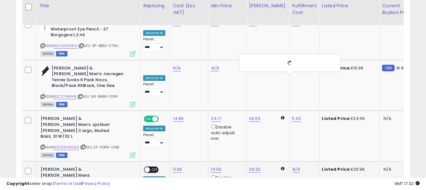
drag, startPoint x: 150, startPoint y: 79, endPoint x: 87, endPoint y: 108, distance: 69.5
click at [151, 167] on span "OFF" at bounding box center [155, 169] width 10 height 5
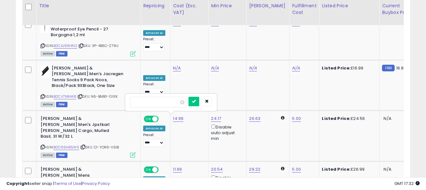
click at [173, 104] on input "number" at bounding box center [158, 102] width 56 height 11
type input "*****"
drag, startPoint x: 199, startPoint y: 101, endPoint x: 221, endPoint y: 103, distance: 22.3
click at [199, 101] on button "submit" at bounding box center [193, 101] width 11 height 9
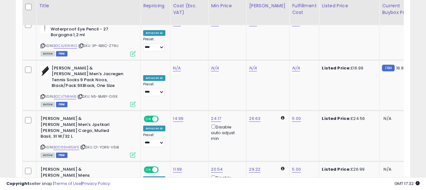
click at [289, 100] on input "text" at bounding box center [272, 101] width 56 height 9
type input "*"
click at [310, 102] on icon "submit" at bounding box center [308, 101] width 4 height 4
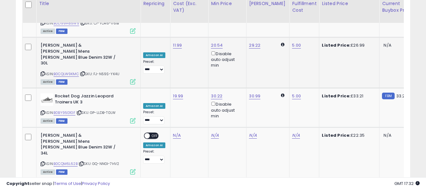
scroll to position [1653, 0]
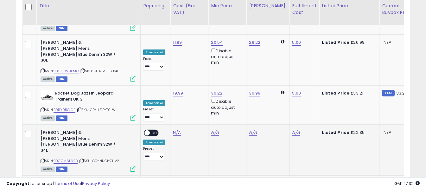
click at [44, 159] on icon at bounding box center [43, 160] width 4 height 3
click at [172, 54] on input "number" at bounding box center [158, 53] width 56 height 11
type input "*****"
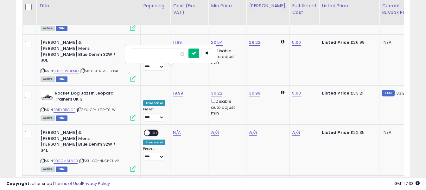
click at [196, 52] on icon "submit" at bounding box center [194, 53] width 4 height 4
click at [284, 55] on input "text" at bounding box center [272, 52] width 56 height 9
type input "*"
click at [313, 53] on button "submit" at bounding box center [307, 52] width 11 height 9
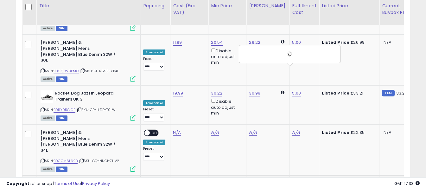
click at [154, 181] on span "OFF" at bounding box center [155, 183] width 10 height 5
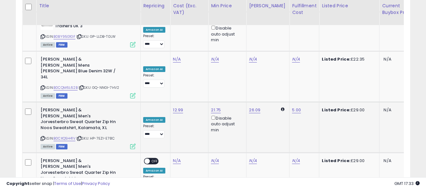
scroll to position [1716, 0]
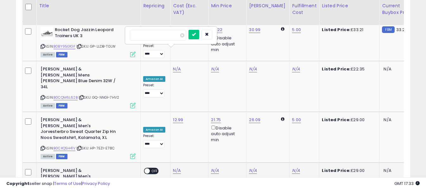
click at [168, 37] on input "number" at bounding box center [158, 35] width 56 height 11
type input "*****"
click at [196, 35] on icon "submit" at bounding box center [194, 34] width 4 height 4
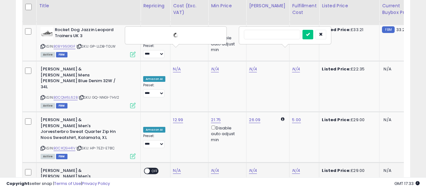
click at [278, 34] on input "text" at bounding box center [272, 34] width 56 height 9
type input "*"
click at [310, 35] on icon "submit" at bounding box center [308, 34] width 4 height 4
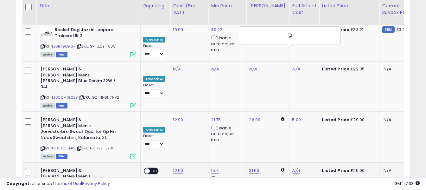
click at [150, 168] on span "OFF" at bounding box center [155, 170] width 10 height 5
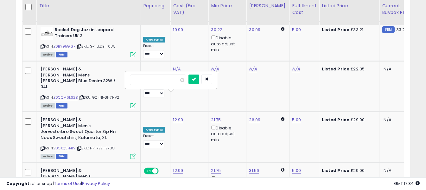
click at [169, 80] on input "number" at bounding box center [158, 79] width 56 height 11
type input "*****"
click at [196, 79] on icon "submit" at bounding box center [194, 79] width 4 height 4
click at [282, 79] on input "text" at bounding box center [272, 78] width 56 height 9
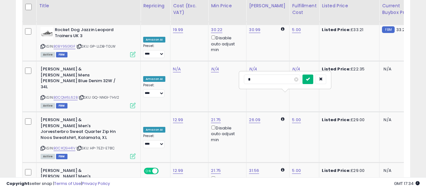
type input "*"
click at [313, 79] on button "submit" at bounding box center [307, 78] width 11 height 9
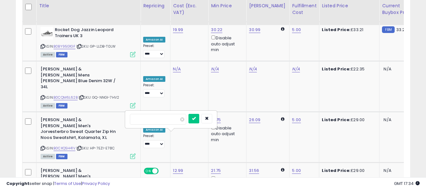
click at [174, 115] on input "number" at bounding box center [158, 119] width 56 height 11
type input "*****"
click at [199, 116] on button "submit" at bounding box center [193, 118] width 11 height 9
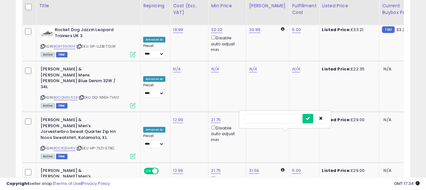
click at [288, 116] on input "text" at bounding box center [272, 118] width 56 height 9
type input "*"
click at [313, 119] on button "submit" at bounding box center [307, 118] width 11 height 9
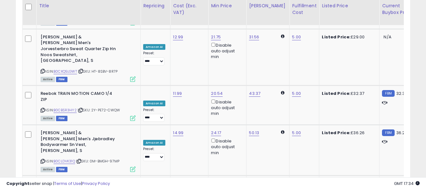
scroll to position [1843, 0]
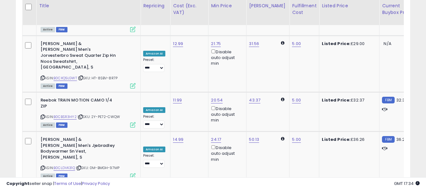
click at [167, 33] on input "number" at bounding box center [158, 31] width 56 height 11
type input "*****"
click at [196, 29] on icon "submit" at bounding box center [194, 31] width 4 height 4
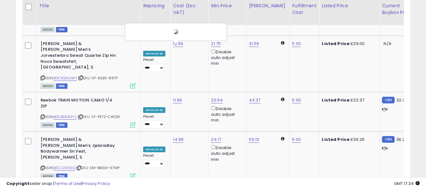
click at [280, 31] on input "text" at bounding box center [272, 30] width 56 height 9
type input "*"
click at [310, 31] on icon "submit" at bounding box center [308, 31] width 4 height 4
click at [154, 188] on span "OFF" at bounding box center [155, 190] width 10 height 5
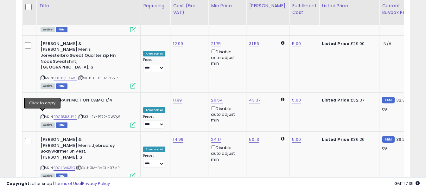
click at [170, 79] on input "number" at bounding box center [158, 76] width 56 height 11
type input "*****"
click at [196, 74] on icon "submit" at bounding box center [194, 75] width 4 height 4
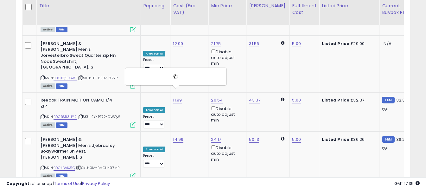
click at [281, 78] on input "text" at bounding box center [272, 75] width 56 height 9
type input "*"
click at [313, 78] on button "submit" at bounding box center [307, 75] width 11 height 9
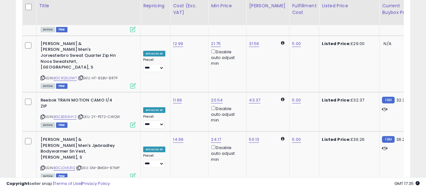
click at [171, 119] on input "number" at bounding box center [158, 121] width 56 height 11
type input "*****"
click at [199, 119] on button "submit" at bounding box center [193, 120] width 11 height 9
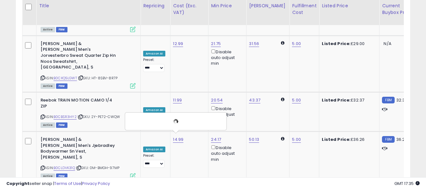
click at [287, 114] on div at bounding box center [284, 121] width 91 height 17
click at [284, 120] on input "text" at bounding box center [272, 120] width 56 height 9
type input "*"
click at [313, 122] on button "submit" at bounding box center [307, 120] width 11 height 9
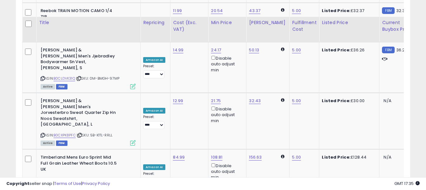
scroll to position [1969, 0]
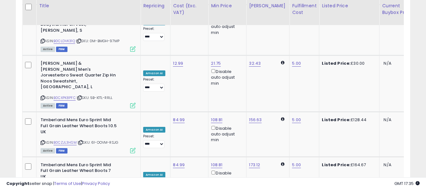
drag, startPoint x: 42, startPoint y: 110, endPoint x: 51, endPoint y: 104, distance: 11.2
click at [174, 76] on input "number" at bounding box center [158, 72] width 56 height 11
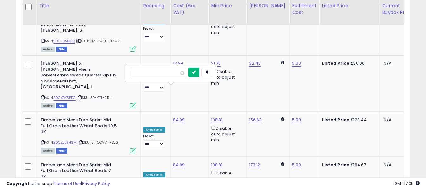
type input "*****"
click at [196, 72] on icon "submit" at bounding box center [194, 72] width 4 height 4
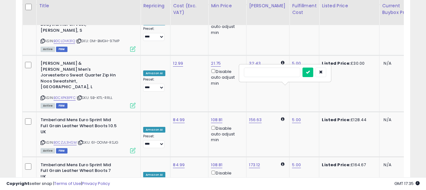
click at [283, 73] on input "text" at bounding box center [272, 71] width 56 height 9
type input "*"
click at [310, 74] on icon "submit" at bounding box center [308, 72] width 4 height 4
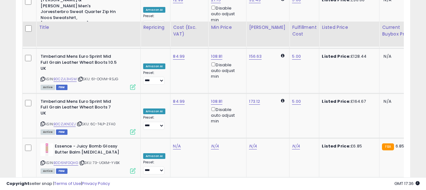
scroll to position [2064, 0]
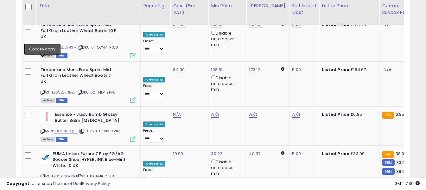
drag, startPoint x: 41, startPoint y: 61, endPoint x: 75, endPoint y: 39, distance: 41.0
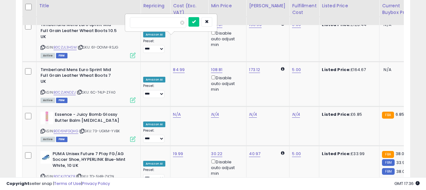
click at [165, 25] on input "number" at bounding box center [158, 22] width 56 height 11
type input "*****"
click at [199, 19] on button "submit" at bounding box center [193, 21] width 11 height 9
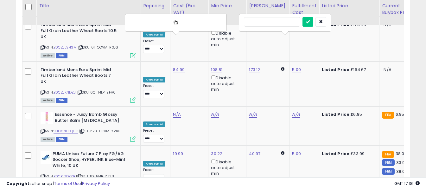
click at [278, 24] on input "text" at bounding box center [272, 21] width 56 height 9
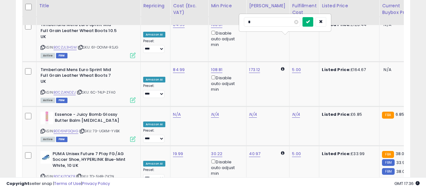
type input "*"
click at [313, 24] on button "submit" at bounding box center [307, 21] width 11 height 9
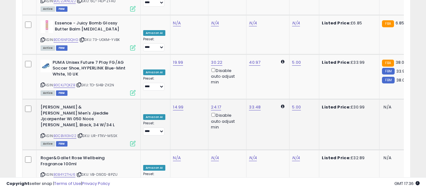
scroll to position [2159, 0]
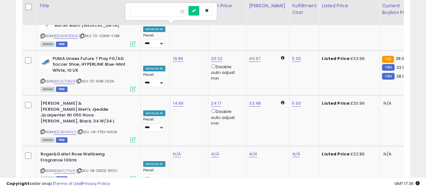
click at [175, 10] on input "number" at bounding box center [158, 11] width 56 height 11
type input "*****"
click at [199, 7] on button "submit" at bounding box center [193, 10] width 11 height 9
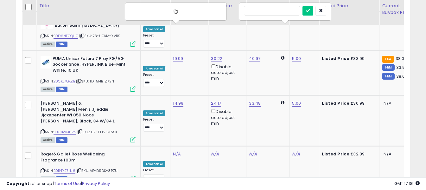
click at [275, 9] on input "text" at bounding box center [272, 10] width 56 height 9
type input "*"
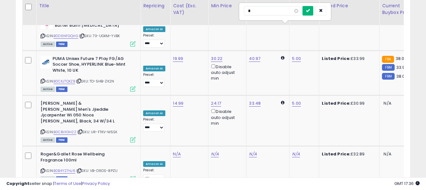
click at [313, 13] on button "submit" at bounding box center [307, 10] width 11 height 9
click at [156, 189] on span "OFF" at bounding box center [155, 193] width 10 height 5
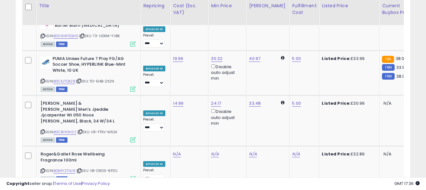
click at [170, 57] on input "number" at bounding box center [158, 56] width 56 height 11
type input "****"
click at [199, 55] on button "submit" at bounding box center [193, 55] width 11 height 9
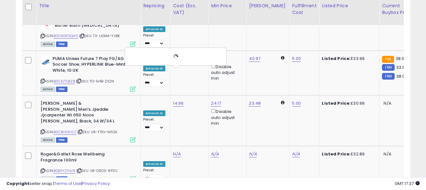
click at [281, 54] on input "text" at bounding box center [272, 55] width 56 height 9
type input "*"
click at [313, 54] on button "submit" at bounding box center [307, 55] width 11 height 9
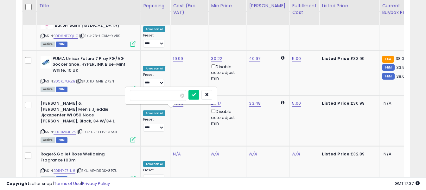
click at [173, 93] on input "number" at bounding box center [158, 95] width 56 height 11
type input "*****"
click at [196, 96] on icon "submit" at bounding box center [194, 94] width 4 height 4
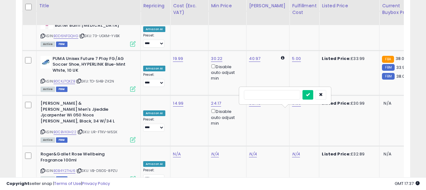
click at [278, 95] on input "text" at bounding box center [272, 94] width 56 height 9
type input "*"
click at [310, 94] on icon "submit" at bounding box center [308, 94] width 4 height 4
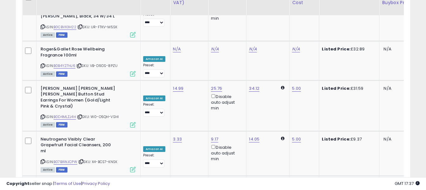
scroll to position [2254, 0]
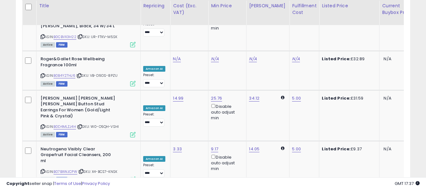
drag, startPoint x: 174, startPoint y: 54, endPoint x: 161, endPoint y: 44, distance: 17.0
click at [159, 43] on input "number" at bounding box center [158, 39] width 56 height 11
type input "*****"
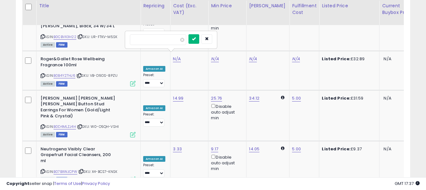
click at [199, 39] on button "submit" at bounding box center [193, 38] width 11 height 9
click at [282, 42] on input "text" at bounding box center [272, 38] width 56 height 9
type input "*"
drag, startPoint x: 315, startPoint y: 38, endPoint x: 311, endPoint y: 41, distance: 5.4
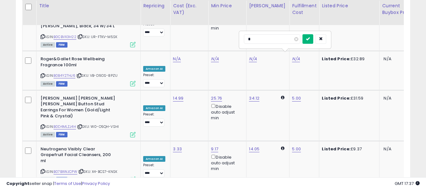
click at [310, 38] on icon "submit" at bounding box center [308, 39] width 4 height 4
drag, startPoint x: 43, startPoint y: 117, endPoint x: 53, endPoint y: 110, distance: 12.4
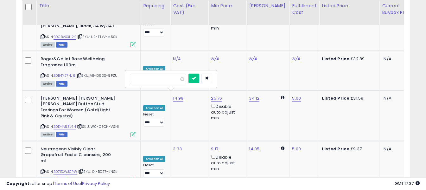
click at [172, 80] on input "number" at bounding box center [158, 78] width 56 height 11
type input "*****"
click at [199, 76] on button "submit" at bounding box center [193, 77] width 11 height 9
click at [284, 77] on input "text" at bounding box center [272, 77] width 56 height 9
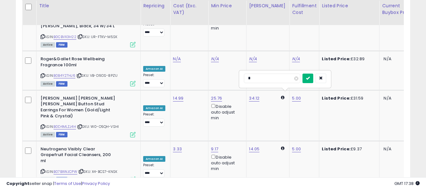
type input "*"
click at [310, 79] on icon "submit" at bounding box center [308, 78] width 4 height 4
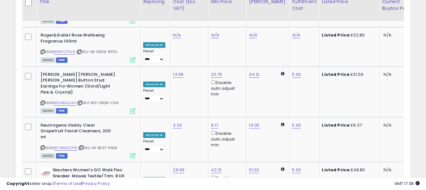
scroll to position [2294, 0]
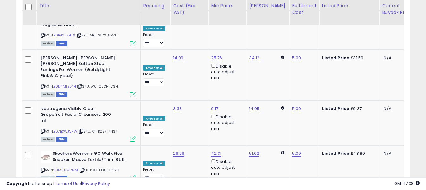
click at [172, 85] on input "number" at bounding box center [158, 83] width 56 height 11
type input "*****"
click at [196, 84] on icon "submit" at bounding box center [194, 82] width 4 height 4
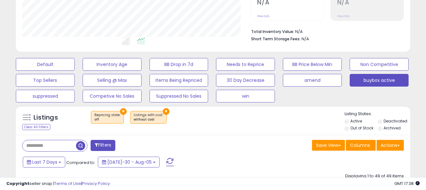
scroll to position [236, 0]
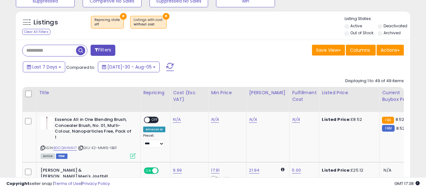
click at [166, 69] on span at bounding box center [170, 67] width 8 height 8
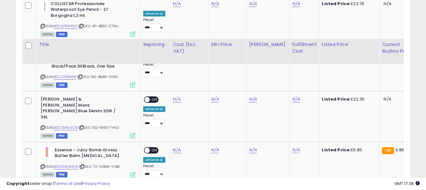
scroll to position [1019, 0]
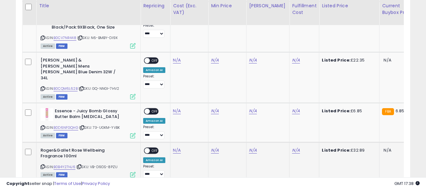
click at [41, 165] on icon at bounding box center [43, 166] width 4 height 3
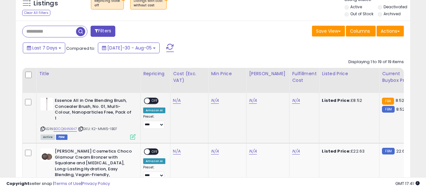
scroll to position [291, 0]
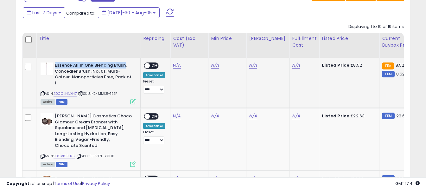
drag, startPoint x: 55, startPoint y: 64, endPoint x: 126, endPoint y: 63, distance: 70.9
click at [126, 63] on b "Essence All in One Blending Brush, Concealer Brush, No. 01, Multi-Colour, Nanop…" at bounding box center [93, 74] width 77 height 25
copy b "Essence All in One Blending Brush"
click at [177, 65] on link "N/A" at bounding box center [177, 65] width 8 height 6
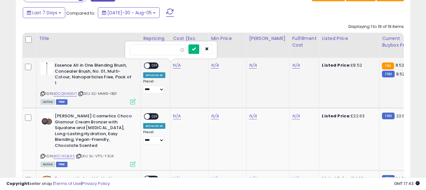
type input "*"
click at [196, 49] on icon "submit" at bounding box center [194, 49] width 4 height 4
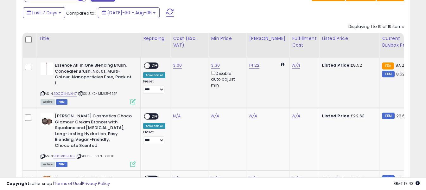
click at [289, 65] on td "N/A" at bounding box center [304, 83] width 30 height 50
click at [292, 64] on link "N/A" at bounding box center [296, 65] width 8 height 6
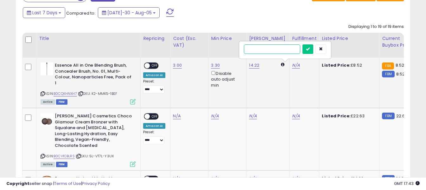
click at [286, 52] on input "text" at bounding box center [272, 48] width 56 height 9
type input "*"
click at [313, 50] on button "submit" at bounding box center [307, 48] width 11 height 9
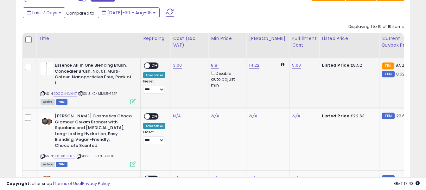
click at [155, 63] on span "OFF" at bounding box center [155, 65] width 10 height 5
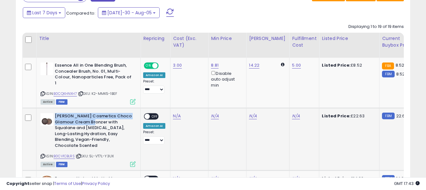
drag, startPoint x: 55, startPoint y: 115, endPoint x: 87, endPoint y: 123, distance: 33.5
click at [87, 123] on b "[PERSON_NAME] Cosmetics Choco Glamour Cream Bronzer with Squalane and [MEDICAL_…" at bounding box center [93, 131] width 77 height 37
copy b "[PERSON_NAME] Cosmetics Choco Glamour Cream Bronzer"
click at [108, 121] on b "[PERSON_NAME] Cosmetics Choco Glamour Cream Bronzer with Squalane and [MEDICAL_…" at bounding box center [93, 131] width 77 height 37
click at [179, 116] on link "N/A" at bounding box center [177, 116] width 8 height 6
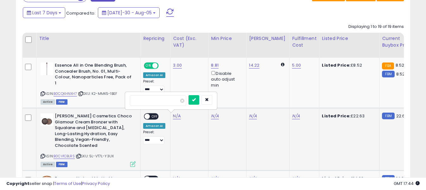
click at [176, 99] on input "number" at bounding box center [158, 100] width 56 height 11
type input "****"
click at [198, 102] on button "submit" at bounding box center [193, 99] width 11 height 9
click at [292, 114] on link "N/A" at bounding box center [296, 116] width 8 height 6
click at [281, 99] on input "text" at bounding box center [272, 99] width 56 height 9
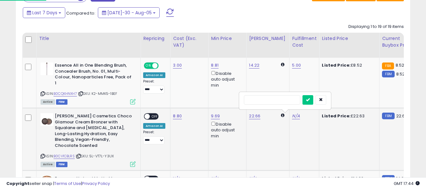
type input "*"
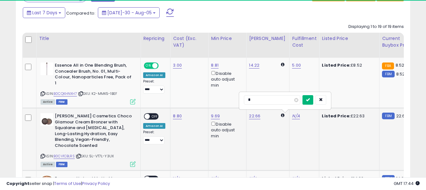
click at [310, 98] on icon "submit" at bounding box center [308, 100] width 4 height 4
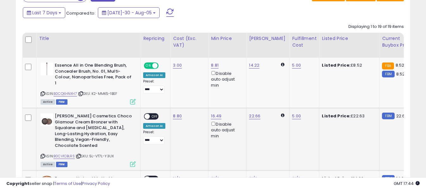
click at [155, 116] on span "OFF" at bounding box center [155, 116] width 10 height 5
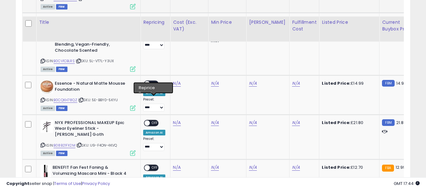
scroll to position [417, 0]
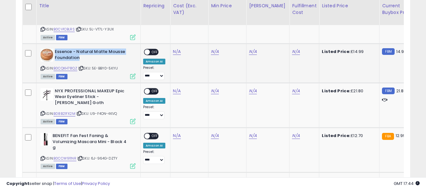
drag, startPoint x: 55, startPoint y: 44, endPoint x: 96, endPoint y: 50, distance: 41.7
click at [96, 50] on b "Essence - Natural Matte Mousse Foundation" at bounding box center [93, 55] width 77 height 13
copy b "Essence - Natural Matte Mousse Foundation"
click at [65, 66] on link "B0CQKH78QZ" at bounding box center [66, 68] width 24 height 5
click at [176, 48] on link "N/A" at bounding box center [177, 51] width 8 height 6
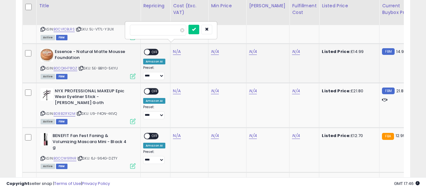
click at [175, 33] on input "number" at bounding box center [158, 30] width 56 height 11
type input "*"
click at [196, 28] on icon "submit" at bounding box center [194, 29] width 4 height 4
click at [292, 48] on link "N/A" at bounding box center [296, 51] width 8 height 6
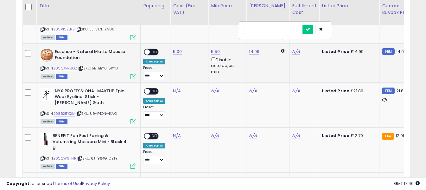
click at [286, 29] on input "text" at bounding box center [272, 29] width 56 height 9
type input "*"
click at [310, 28] on icon "submit" at bounding box center [308, 29] width 4 height 4
click at [152, 49] on span "OFF" at bounding box center [155, 51] width 10 height 5
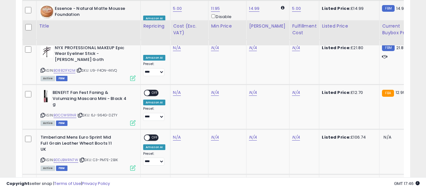
scroll to position [449, 0]
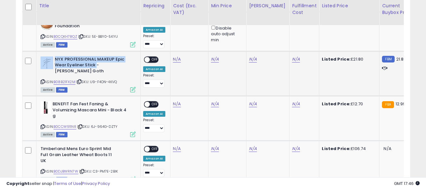
drag, startPoint x: 54, startPoint y: 53, endPoint x: 97, endPoint y: 60, distance: 43.4
click at [97, 60] on div "NYX PROFESSIONAL MAKEUP Epic Wear Eyeliner Stick - [PERSON_NAME] Goth" at bounding box center [88, 65] width 95 height 19
copy div "NYX PROFESSIONAL MAKEUP Epic Wear Eyeliner Stick"
click at [75, 56] on b "NYX PROFESSIONAL MAKEUP Epic Wear Eyeliner Stick - [PERSON_NAME] Goth" at bounding box center [93, 65] width 77 height 19
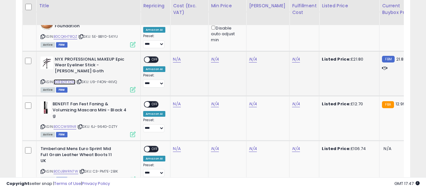
click at [67, 79] on link "B08B21FX2M" at bounding box center [65, 81] width 22 height 5
click at [174, 56] on link "N/A" at bounding box center [177, 59] width 8 height 6
click at [165, 37] on input "number" at bounding box center [158, 37] width 56 height 11
type input "*"
click at [199, 35] on button "submit" at bounding box center [193, 36] width 11 height 9
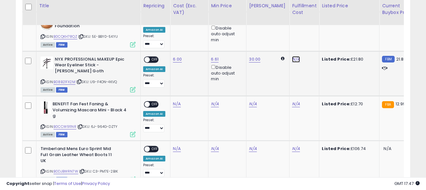
click at [292, 56] on link "N/A" at bounding box center [296, 59] width 8 height 6
click at [278, 38] on input "text" at bounding box center [272, 36] width 56 height 9
type input "*"
click at [313, 35] on button "submit" at bounding box center [307, 36] width 11 height 9
click at [151, 57] on span "OFF" at bounding box center [155, 59] width 10 height 5
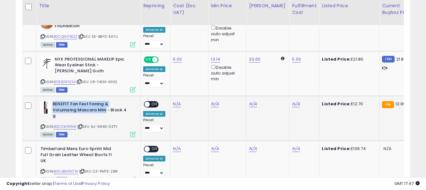
drag, startPoint x: 53, startPoint y: 93, endPoint x: 106, endPoint y: 99, distance: 53.5
click at [106, 101] on b "BENEFIT Fan Fest Faning & Volumizing Mascara Mini - Black 4 g" at bounding box center [91, 110] width 77 height 19
copy b "BENEFIT Fan Fest Faning & Volumizing Mascara Mini"
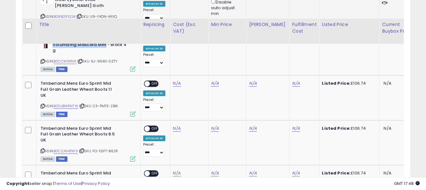
scroll to position [544, 0]
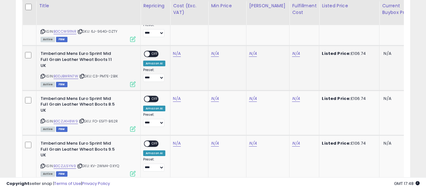
click at [41, 51] on div "Timberland Mens Euro Sprint Mid Full Grain Leather Wheat Boots 11 UK ASIN: B0DJ…" at bounding box center [87, 68] width 97 height 35
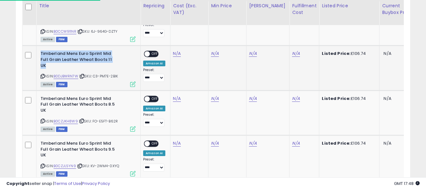
copy b "Timberland Mens Euro Sprint Mid Full Grain Leather Wheat Boots 11 UK"
click at [175, 12] on link "N/A" at bounding box center [177, 9] width 8 height 6
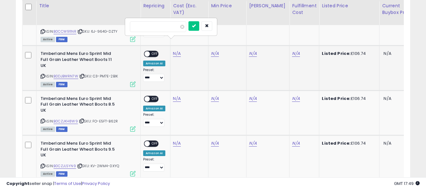
click at [174, 28] on input "number" at bounding box center [158, 26] width 56 height 11
type input "*****"
click at [196, 24] on icon "submit" at bounding box center [194, 26] width 4 height 4
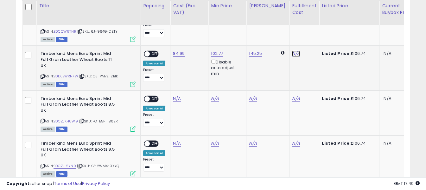
click at [292, 12] on link "N/A" at bounding box center [296, 9] width 8 height 6
click at [272, 27] on input "text" at bounding box center [272, 25] width 56 height 9
type input "*"
click at [310, 24] on icon "submit" at bounding box center [308, 26] width 4 height 4
click at [153, 51] on span "OFF" at bounding box center [155, 53] width 10 height 5
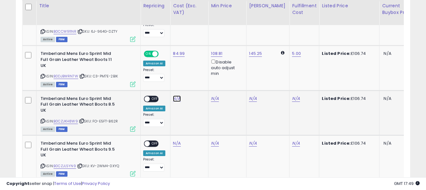
click at [175, 12] on link "N/A" at bounding box center [177, 9] width 8 height 6
click at [175, 70] on input "number" at bounding box center [158, 65] width 56 height 11
type input "*****"
click at [199, 63] on button "submit" at bounding box center [193, 64] width 11 height 9
click at [292, 12] on link "N/A" at bounding box center [296, 9] width 8 height 6
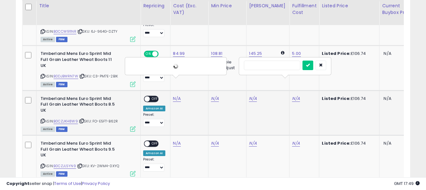
click at [287, 66] on input "text" at bounding box center [272, 64] width 56 height 9
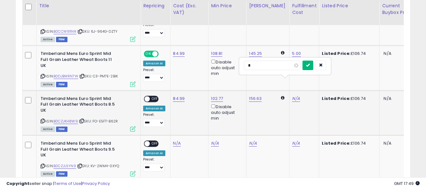
type input "*"
click at [310, 66] on icon "submit" at bounding box center [308, 65] width 4 height 4
click at [157, 96] on span "OFF" at bounding box center [155, 98] width 10 height 5
click at [179, 12] on link "N/A" at bounding box center [177, 9] width 8 height 6
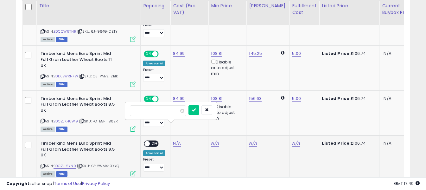
click at [175, 114] on input "number" at bounding box center [158, 110] width 56 height 11
type input "*****"
click at [196, 108] on icon "submit" at bounding box center [194, 110] width 4 height 4
click at [293, 12] on link "N/A" at bounding box center [296, 9] width 8 height 6
click at [282, 112] on input "text" at bounding box center [272, 109] width 56 height 9
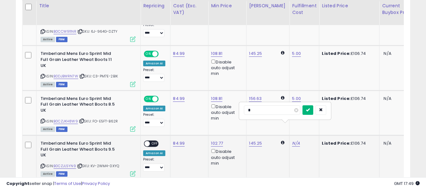
type input "*"
click at [313, 112] on button "submit" at bounding box center [307, 109] width 11 height 9
click at [153, 141] on span "OFF" at bounding box center [155, 143] width 10 height 5
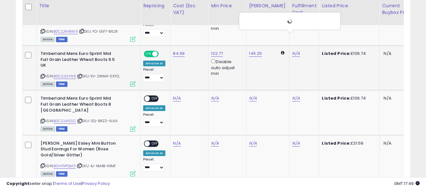
scroll to position [639, 0]
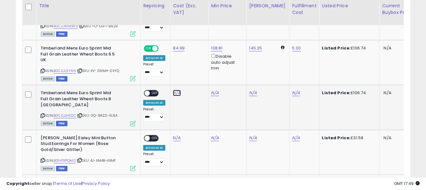
click at [172, 63] on input "number" at bounding box center [158, 60] width 56 height 11
type input "*****"
click at [196, 61] on icon "submit" at bounding box center [194, 60] width 4 height 4
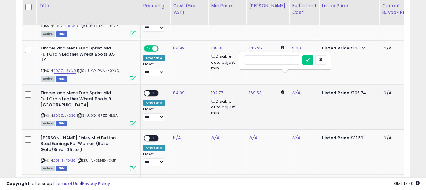
click at [273, 62] on input "text" at bounding box center [272, 59] width 56 height 9
type input "*"
click at [310, 60] on icon "submit" at bounding box center [308, 60] width 4 height 4
click at [150, 91] on span "OFF" at bounding box center [155, 93] width 10 height 5
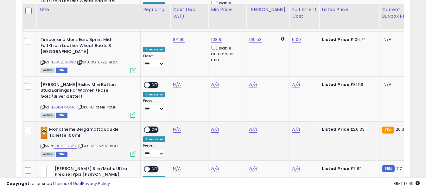
scroll to position [702, 0]
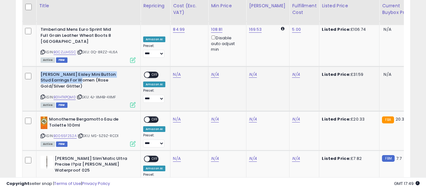
drag, startPoint x: 41, startPoint y: 51, endPoint x: 84, endPoint y: 57, distance: 43.6
click at [84, 72] on b "[PERSON_NAME] Eisley Mini Button Stud Earrings For Women (Rose Gold/Silver Glit…" at bounding box center [79, 81] width 77 height 19
copy b "[PERSON_NAME] Eisley Mini Button Stud Earrings For Women"
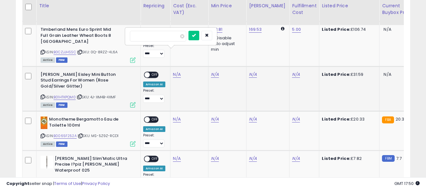
click at [166, 38] on input "number" at bounding box center [158, 36] width 56 height 11
type input "*****"
click at [199, 37] on button "submit" at bounding box center [193, 35] width 11 height 9
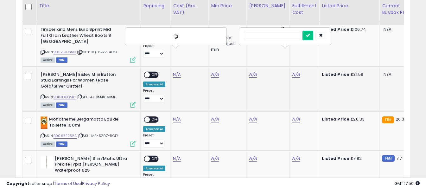
click at [280, 34] on input "text" at bounding box center [272, 35] width 56 height 9
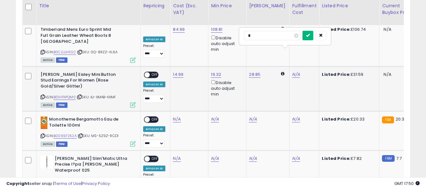
type input "*"
click at [310, 34] on icon "submit" at bounding box center [308, 35] width 4 height 4
click at [154, 72] on span "OFF" at bounding box center [155, 74] width 10 height 5
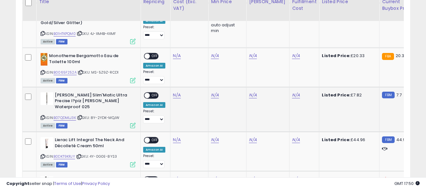
scroll to position [734, 0]
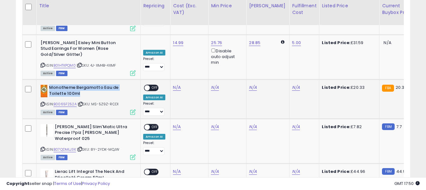
drag, startPoint x: 50, startPoint y: 66, endPoint x: 81, endPoint y: 70, distance: 31.6
click at [81, 85] on b "Monotheme Bergamotto Eau de Toilette 100ml" at bounding box center [87, 91] width 77 height 13
copy b "Monotheme Bergamotto Eau de Toilette 100ml"
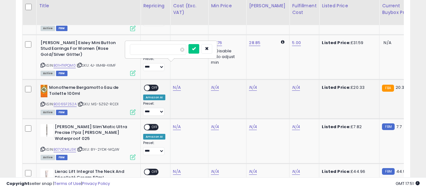
click at [172, 48] on input "number" at bounding box center [158, 49] width 56 height 11
type input "*****"
click at [196, 47] on icon "submit" at bounding box center [194, 49] width 4 height 4
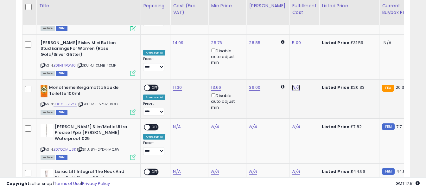
click at [272, 49] on input "text" at bounding box center [272, 48] width 56 height 9
type input "*"
click at [310, 49] on icon "submit" at bounding box center [308, 49] width 4 height 4
click at [154, 85] on span "OFF" at bounding box center [155, 87] width 10 height 5
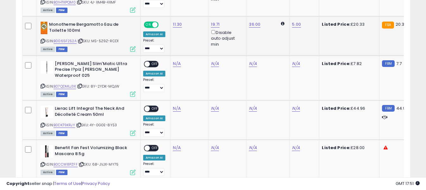
scroll to position [797, 0]
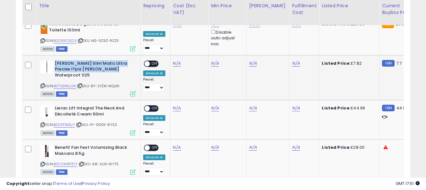
drag, startPoint x: 55, startPoint y: 41, endPoint x: 105, endPoint y: 48, distance: 50.7
click at [105, 60] on b "[PERSON_NAME] Slim'Matic Ultra Precise l?piz [PERSON_NAME] Waterproof 025" at bounding box center [93, 69] width 77 height 19
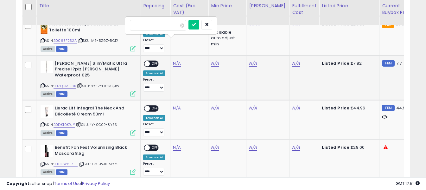
click at [173, 25] on input "number" at bounding box center [158, 25] width 56 height 11
type input "****"
click at [196, 23] on icon "submit" at bounding box center [194, 24] width 4 height 4
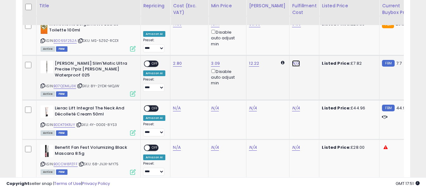
click at [286, 23] on input "text" at bounding box center [272, 24] width 56 height 9
type input "*"
click at [310, 23] on icon "submit" at bounding box center [308, 24] width 4 height 4
click at [153, 61] on span "OFF" at bounding box center [155, 63] width 10 height 5
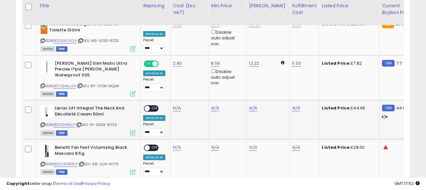
click at [42, 123] on icon at bounding box center [43, 124] width 4 height 3
drag, startPoint x: 55, startPoint y: 80, endPoint x: 105, endPoint y: 85, distance: 50.6
click at [105, 105] on b "Lierac Lift Integral The Neck And Décolleté Cream 50ml" at bounding box center [93, 111] width 77 height 13
click at [42, 123] on icon at bounding box center [43, 124] width 4 height 3
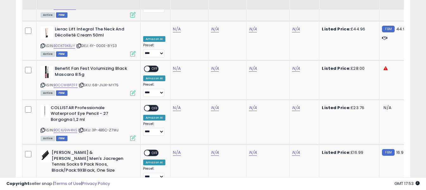
scroll to position [860, 0]
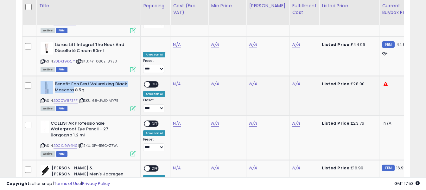
drag, startPoint x: 54, startPoint y: 55, endPoint x: 74, endPoint y: 60, distance: 20.3
click at [74, 81] on div "Benefit Fan Fest Volumizing Black Mascara 8.5g" at bounding box center [88, 87] width 95 height 13
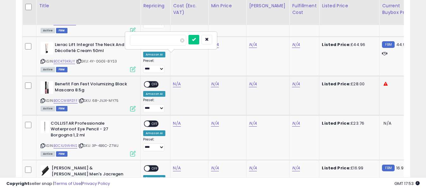
click at [175, 40] on input "number" at bounding box center [158, 40] width 56 height 11
type input "**"
click at [199, 41] on button "submit" at bounding box center [193, 39] width 11 height 9
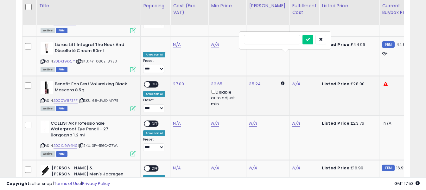
click at [283, 40] on input "text" at bounding box center [272, 39] width 56 height 9
type input "*"
click at [310, 40] on icon "submit" at bounding box center [308, 39] width 4 height 4
click at [154, 82] on span "OFF" at bounding box center [155, 84] width 10 height 5
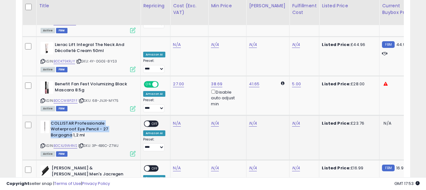
drag, startPoint x: 51, startPoint y: 96, endPoint x: 72, endPoint y: 109, distance: 24.4
click at [72, 120] on b "COLLISTAR Professionale Waterproof Eye Pencil - 27 Borgogna 1,2 ml" at bounding box center [89, 129] width 77 height 19
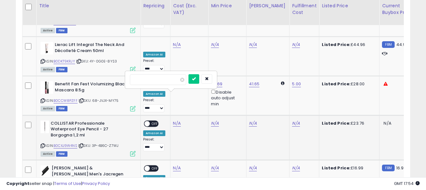
click at [168, 75] on input "number" at bounding box center [158, 79] width 56 height 11
type input "*****"
click at [199, 79] on button "submit" at bounding box center [193, 78] width 11 height 9
click at [273, 77] on input "text" at bounding box center [272, 78] width 56 height 9
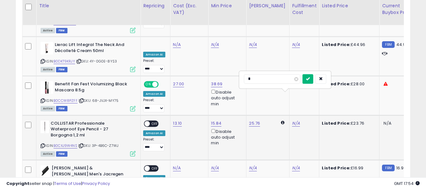
type input "*"
click at [310, 78] on icon "submit" at bounding box center [308, 79] width 4 height 4
click at [153, 121] on span "OFF" at bounding box center [155, 123] width 10 height 5
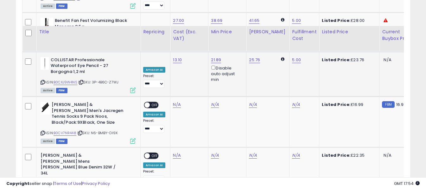
scroll to position [955, 0]
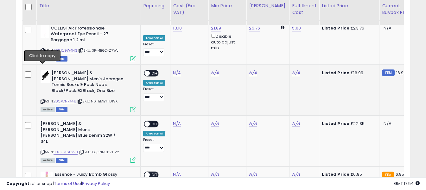
click at [44, 99] on icon at bounding box center [43, 100] width 4 height 3
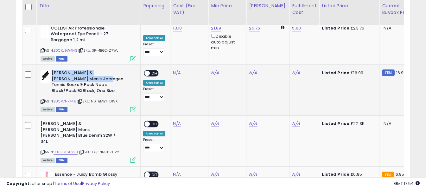
drag, startPoint x: 52, startPoint y: 45, endPoint x: 79, endPoint y: 50, distance: 26.8
click at [79, 70] on b "[PERSON_NAME] & [PERSON_NAME] Men's Jacregen Tennis Socks 9 Pack Noos, Black/Pa…" at bounding box center [90, 82] width 77 height 25
click at [42, 99] on icon at bounding box center [43, 100] width 4 height 3
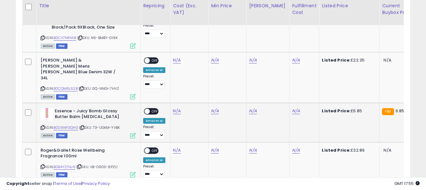
scroll to position [987, 0]
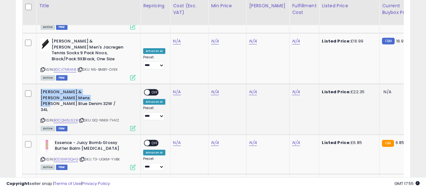
drag, startPoint x: 41, startPoint y: 58, endPoint x: 63, endPoint y: 64, distance: 23.1
click at [63, 89] on b "[PERSON_NAME] & [PERSON_NAME] Mens [PERSON_NAME] Blue Denim 32W / 34L" at bounding box center [79, 101] width 77 height 25
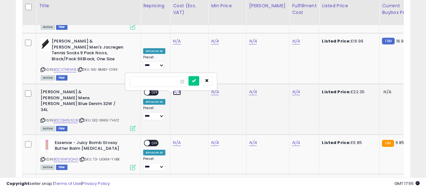
click at [171, 43] on input "number" at bounding box center [158, 42] width 56 height 11
type input "*****"
click at [196, 40] on icon "submit" at bounding box center [194, 41] width 4 height 4
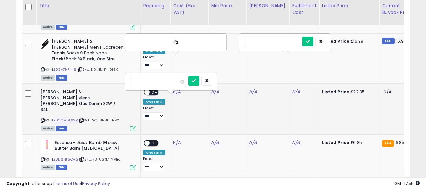
click at [281, 43] on input "text" at bounding box center [272, 41] width 56 height 9
type input "*"
click at [313, 40] on button "submit" at bounding box center [307, 41] width 11 height 9
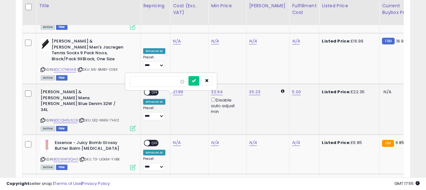
click at [153, 90] on span "OFF" at bounding box center [155, 92] width 10 height 5
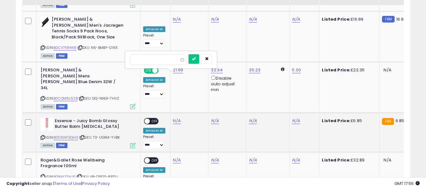
scroll to position [1019, 0]
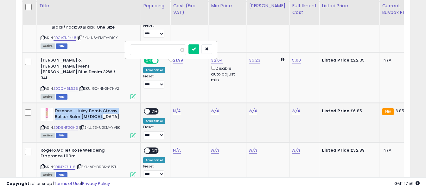
drag, startPoint x: 56, startPoint y: 66, endPoint x: 89, endPoint y: 71, distance: 33.7
click at [89, 108] on b "Essence - Juicy Bomb Glossy Butter Balm [MEDICAL_DATA]" at bounding box center [93, 114] width 77 height 13
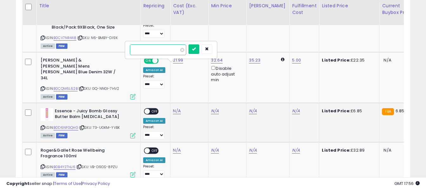
click at [148, 47] on input "number" at bounding box center [158, 49] width 56 height 11
type input "*"
click at [199, 51] on button "submit" at bounding box center [193, 48] width 11 height 9
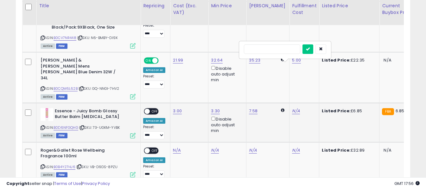
click at [277, 48] on input "text" at bounding box center [272, 48] width 56 height 9
type input "*"
click at [310, 50] on icon "submit" at bounding box center [308, 49] width 4 height 4
click at [151, 108] on span "OFF" at bounding box center [155, 110] width 10 height 5
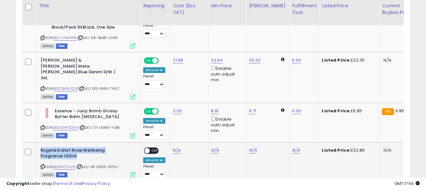
drag, startPoint x: 41, startPoint y: 104, endPoint x: 84, endPoint y: 110, distance: 43.0
click at [84, 147] on b "Roger&Gallet Rose Wellbeing Fragrance 100ml" at bounding box center [79, 153] width 77 height 13
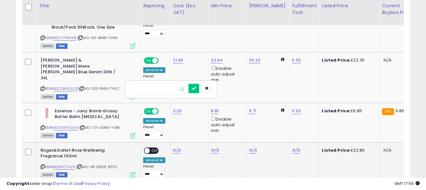
click at [173, 91] on input "number" at bounding box center [158, 89] width 56 height 11
type input "*****"
click at [199, 89] on button "submit" at bounding box center [193, 88] width 11 height 9
click at [285, 85] on input "text" at bounding box center [272, 88] width 56 height 9
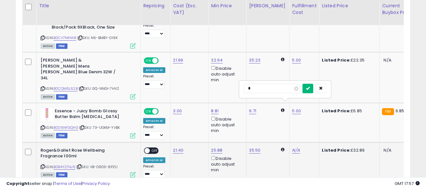
type input "*"
click at [310, 89] on icon "submit" at bounding box center [308, 88] width 4 height 4
click at [148, 148] on span at bounding box center [146, 150] width 5 height 5
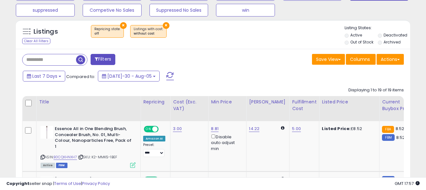
click at [166, 74] on span at bounding box center [170, 76] width 8 height 8
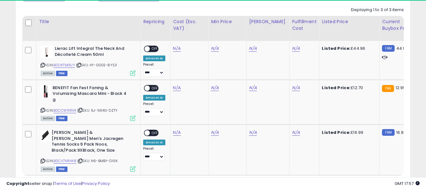
scroll to position [130, 228]
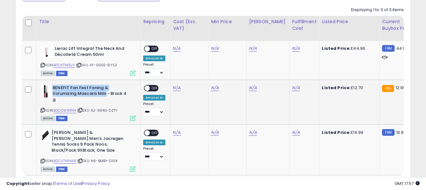
drag, startPoint x: 53, startPoint y: 87, endPoint x: 107, endPoint y: 95, distance: 54.1
click at [107, 95] on b "BENEFIT Fan Fest Faning & Volumizing Mascara Mini - Black 4 g" at bounding box center [91, 94] width 77 height 19
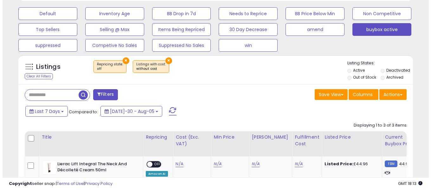
scroll to position [212, 0]
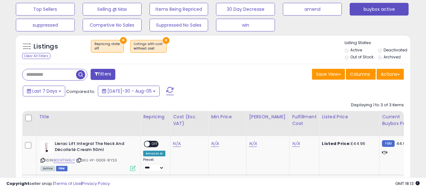
click at [166, 93] on span at bounding box center [170, 91] width 8 height 8
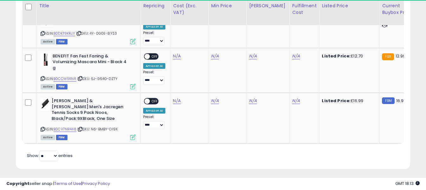
scroll to position [130, 228]
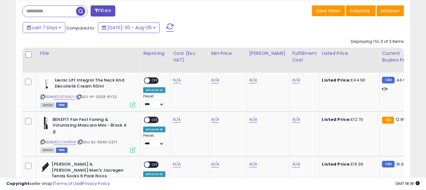
click at [166, 26] on span at bounding box center [170, 27] width 8 height 8
